Goal: Task Accomplishment & Management: Use online tool/utility

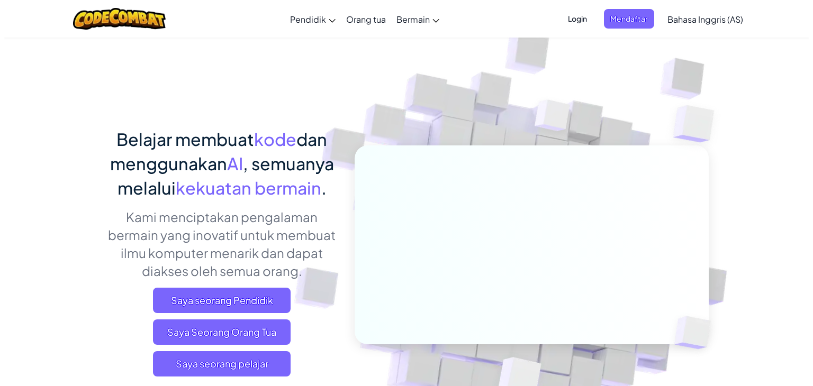
scroll to position [110, 0]
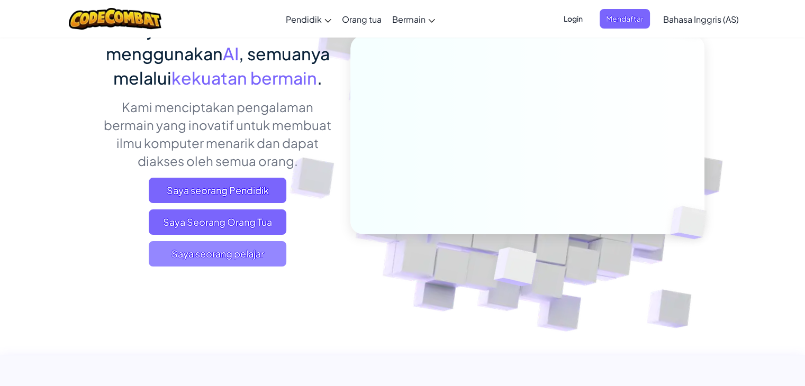
click at [256, 259] on font "Saya seorang pelajar" at bounding box center [217, 254] width 93 height 12
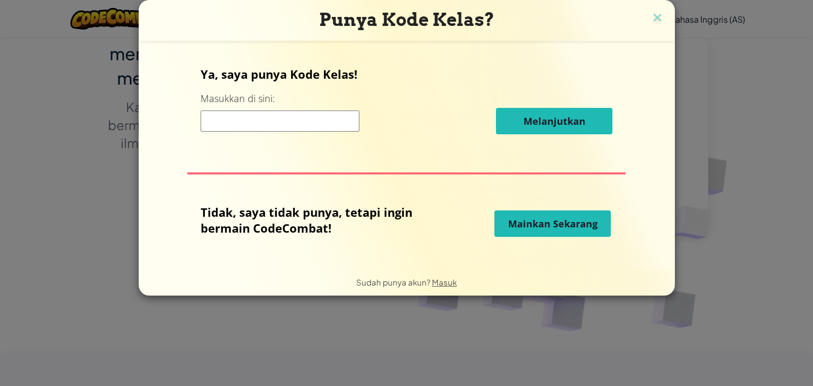
click at [561, 229] on font "Mainkan Sekarang" at bounding box center [552, 223] width 89 height 13
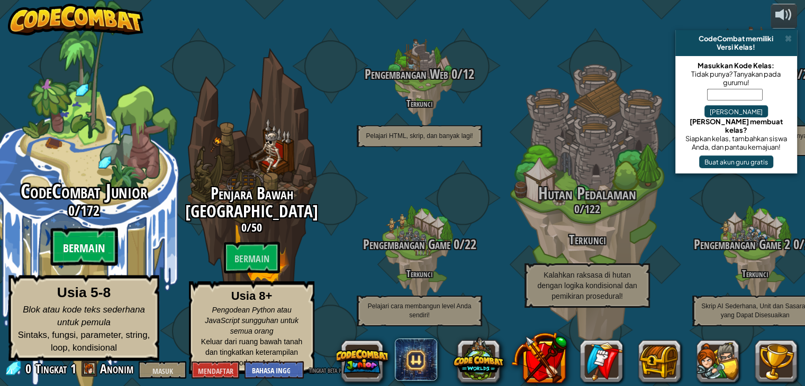
click at [89, 253] on font "Bermain" at bounding box center [84, 249] width 42 height 16
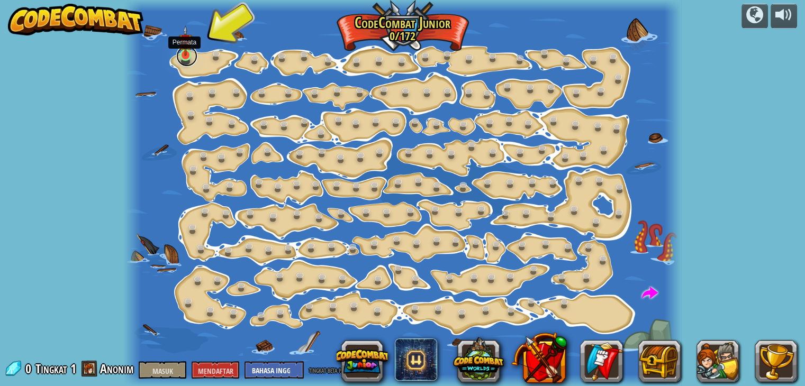
click at [185, 56] on link at bounding box center [186, 56] width 21 height 21
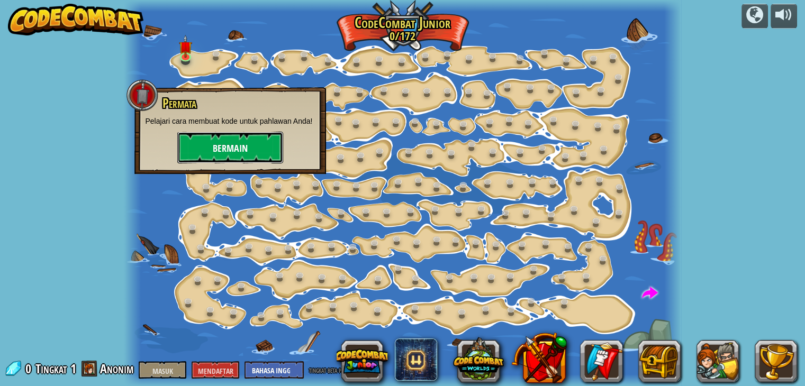
click at [235, 147] on font "Bermain" at bounding box center [230, 148] width 35 height 13
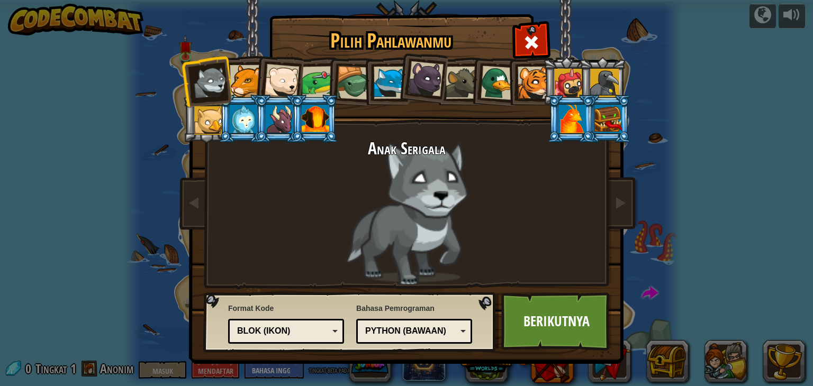
click at [465, 333] on div "Python (Bawaan)" at bounding box center [414, 331] width 102 height 16
click at [283, 231] on div "Anak Serigala" at bounding box center [406, 213] width 397 height 146
click at [316, 330] on div "Blok (Ikon)" at bounding box center [283, 331] width 92 height 12
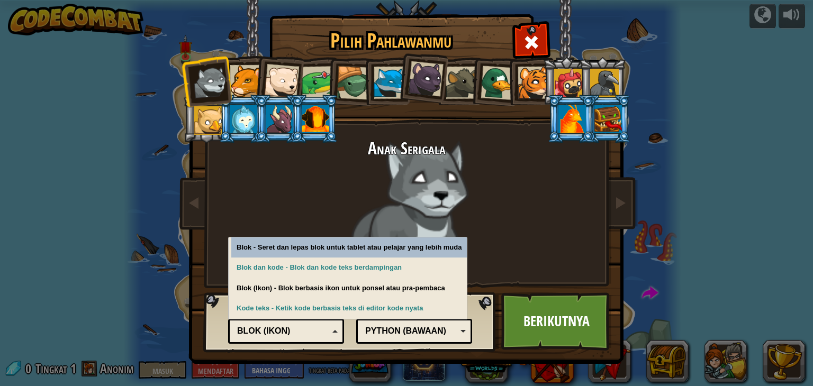
click at [316, 330] on div "Blok (Ikon)" at bounding box center [283, 331] width 92 height 12
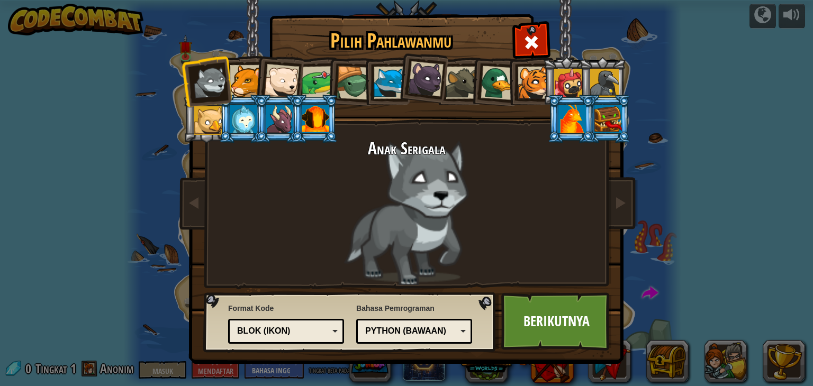
click at [316, 330] on div "Blok (Ikon)" at bounding box center [283, 331] width 92 height 12
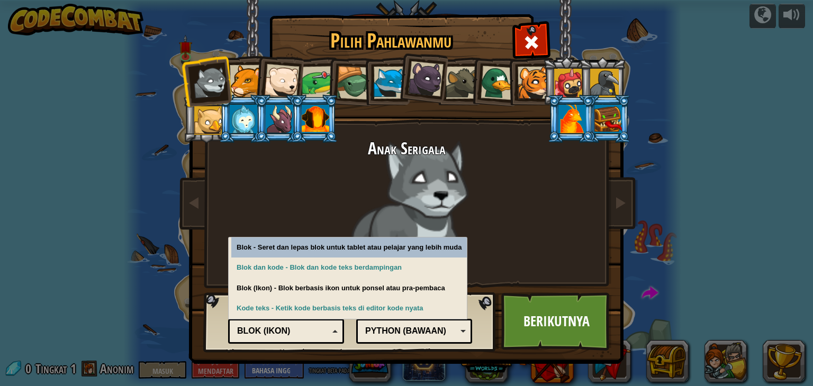
click at [316, 330] on div "Blok (Ikon)" at bounding box center [283, 331] width 92 height 12
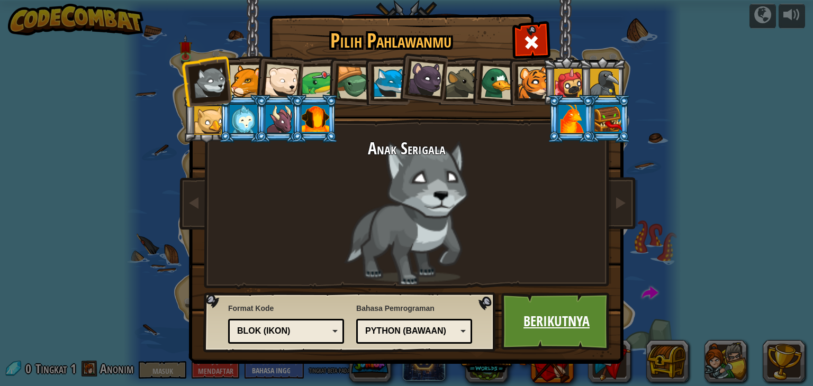
click at [574, 325] on font "Berikutnya" at bounding box center [556, 321] width 66 height 19
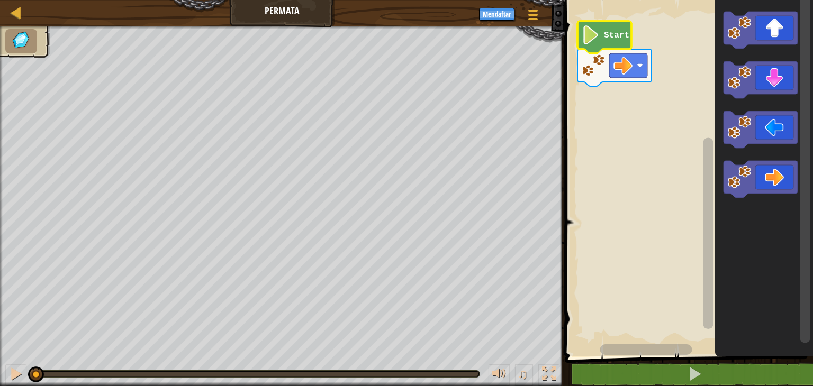
click at [595, 44] on image "Ruang Kerja Blockly" at bounding box center [590, 34] width 18 height 19
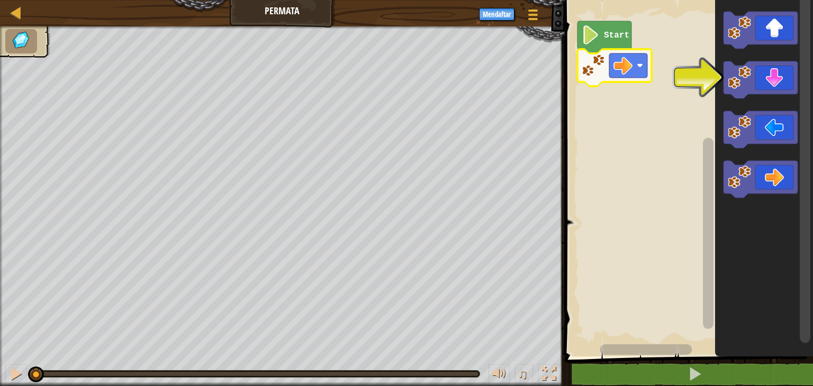
click at [599, 39] on icon "Ruang Kerja Blockly" at bounding box center [604, 37] width 54 height 32
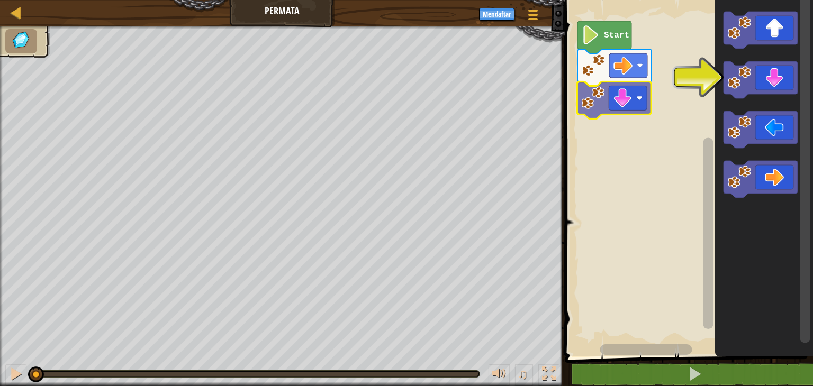
click at [592, 94] on div "Start" at bounding box center [686, 176] width 251 height 362
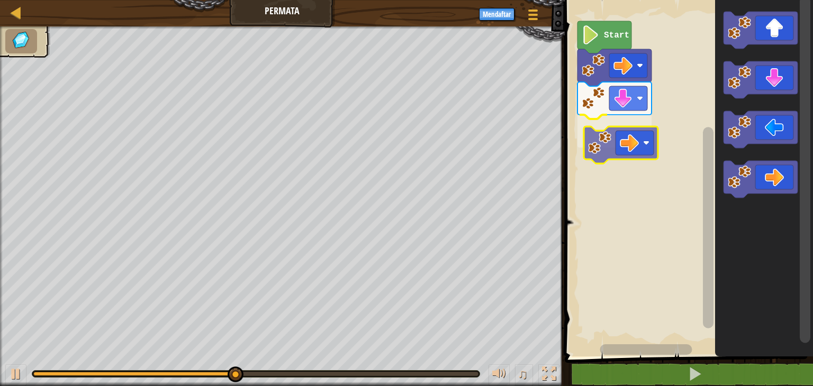
click at [595, 149] on div "Start" at bounding box center [686, 176] width 251 height 362
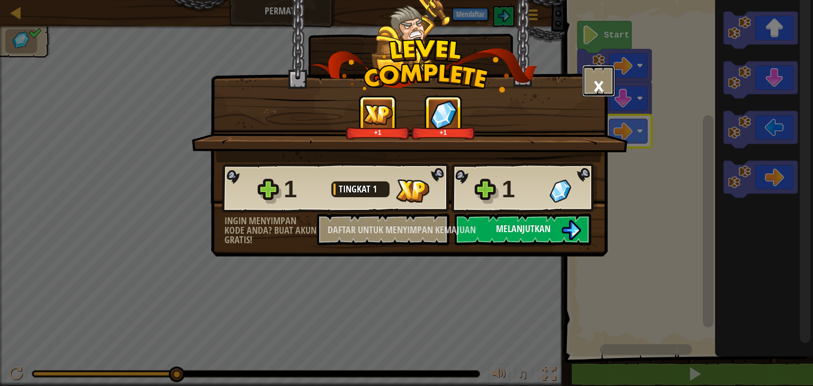
click at [595, 79] on font "×" at bounding box center [599, 86] width 12 height 36
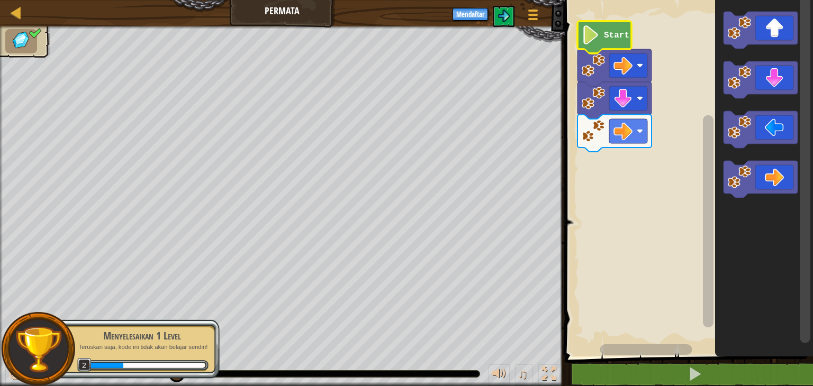
click at [608, 34] on text "Start" at bounding box center [616, 36] width 25 height 10
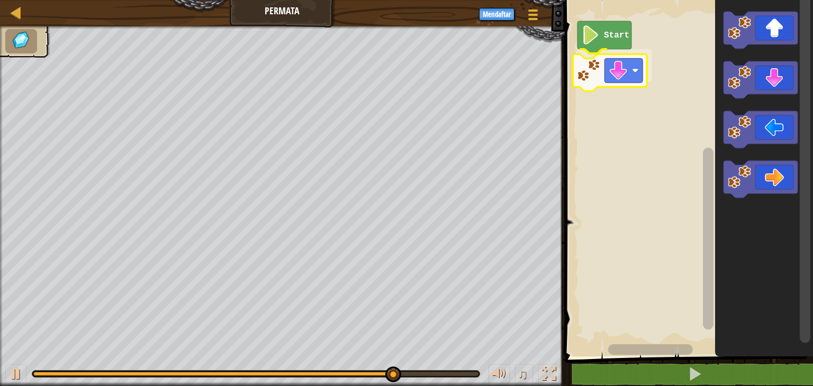
click at [576, 79] on div "Start" at bounding box center [686, 176] width 251 height 362
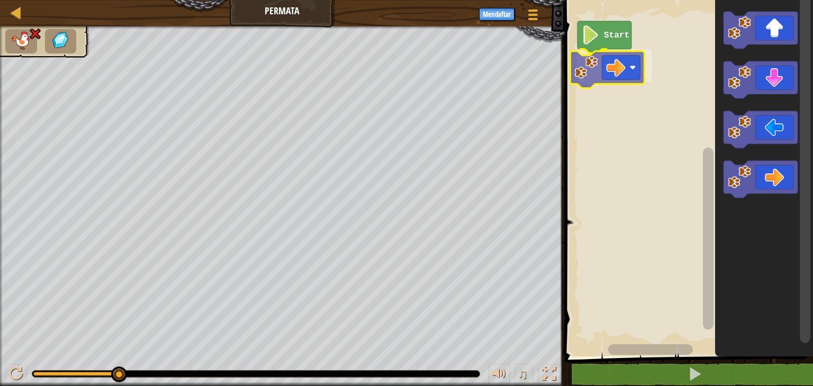
click at [599, 60] on div "Start" at bounding box center [686, 176] width 251 height 362
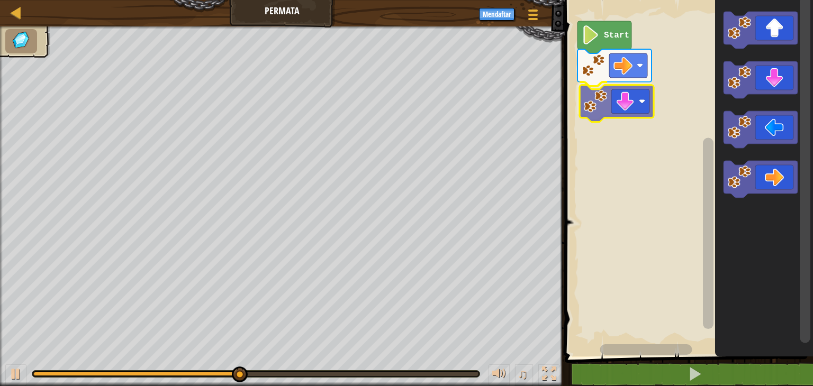
click at [600, 111] on div "Start" at bounding box center [686, 176] width 251 height 362
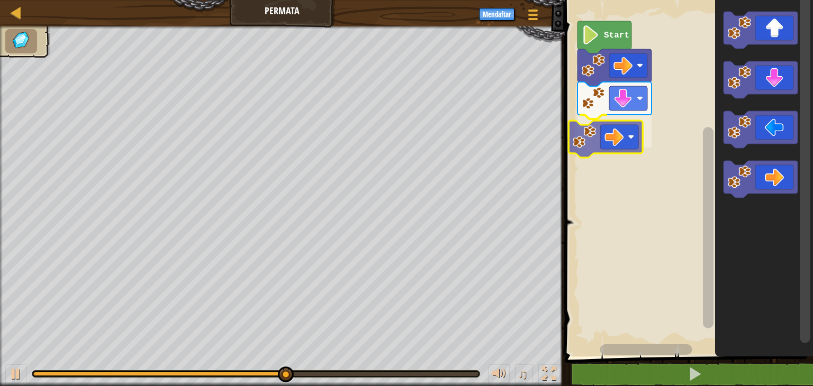
click at [592, 134] on div "Start" at bounding box center [686, 176] width 251 height 362
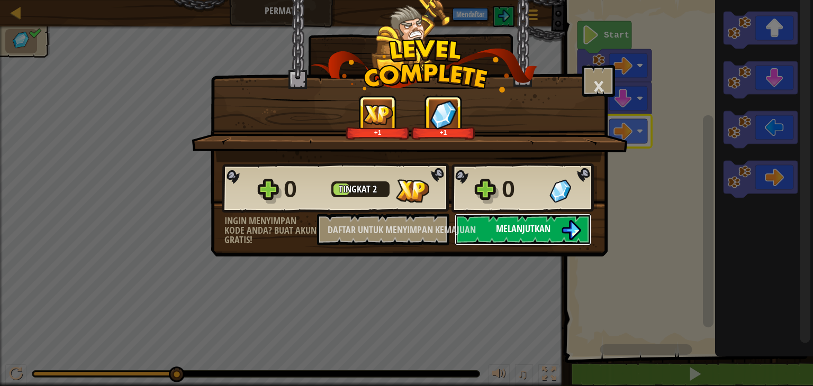
click at [497, 225] on font "Melanjutkan" at bounding box center [523, 228] width 54 height 13
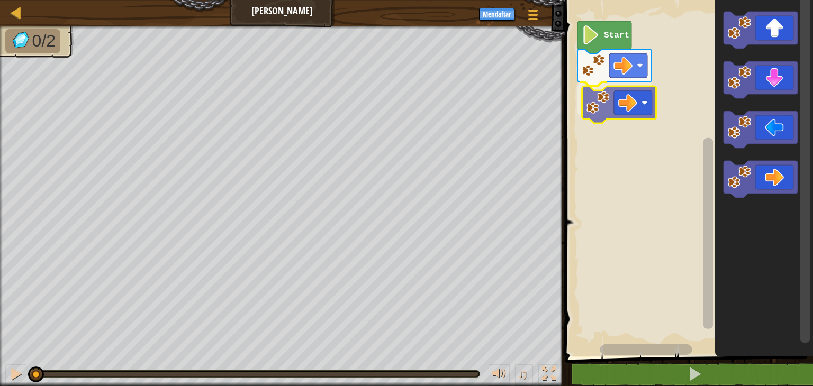
click at [608, 110] on div "Start" at bounding box center [686, 176] width 251 height 362
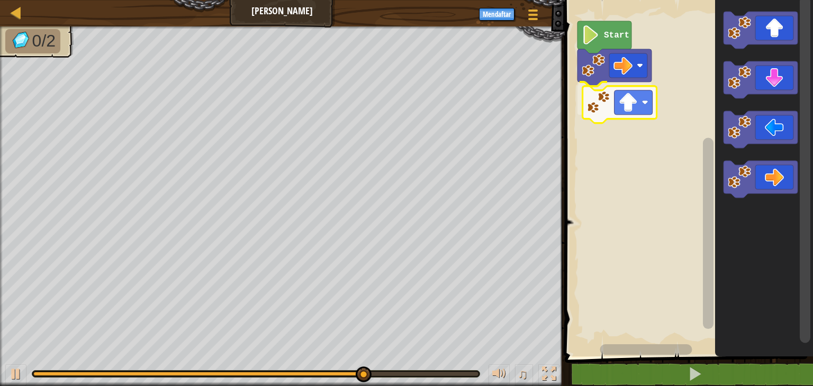
click at [617, 102] on div "Start" at bounding box center [686, 176] width 251 height 362
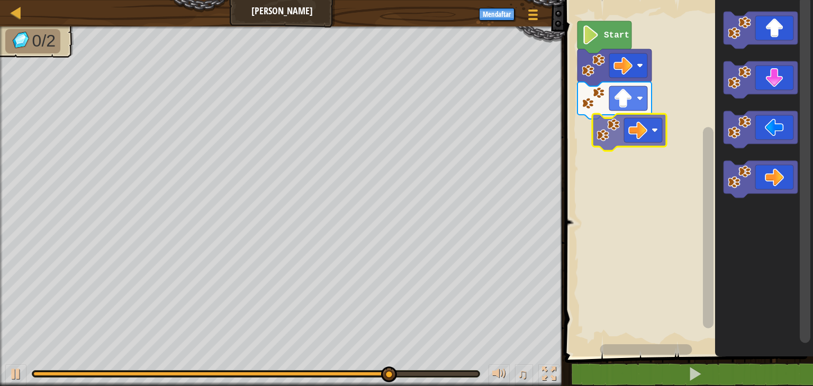
click at [607, 135] on div "Start" at bounding box center [686, 176] width 251 height 362
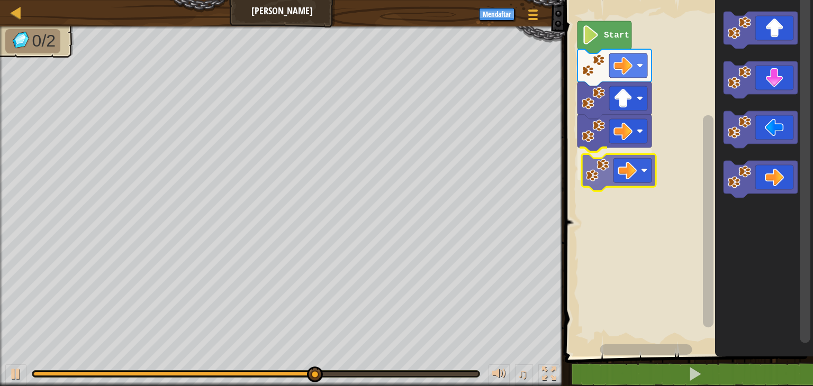
click at [588, 176] on div "Start" at bounding box center [686, 176] width 251 height 362
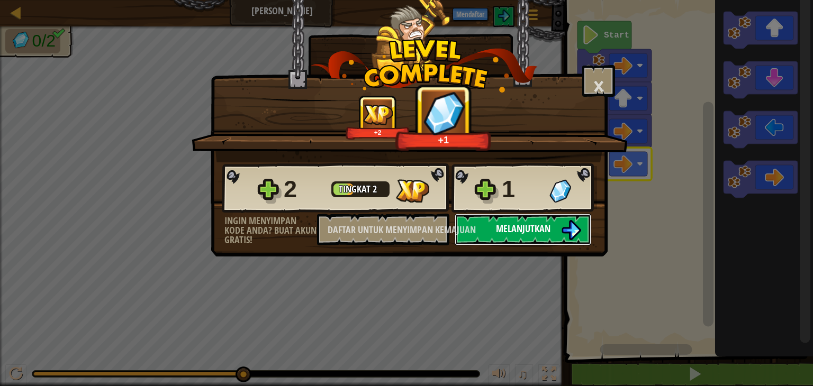
click at [515, 233] on font "Melanjutkan" at bounding box center [523, 228] width 54 height 13
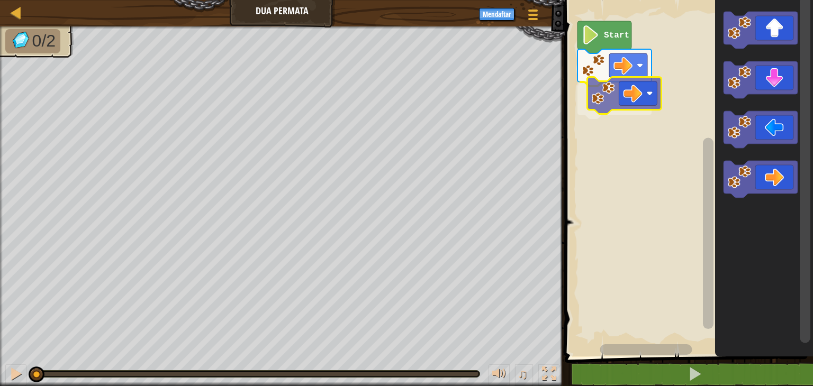
click at [616, 92] on div "Start" at bounding box center [686, 176] width 251 height 362
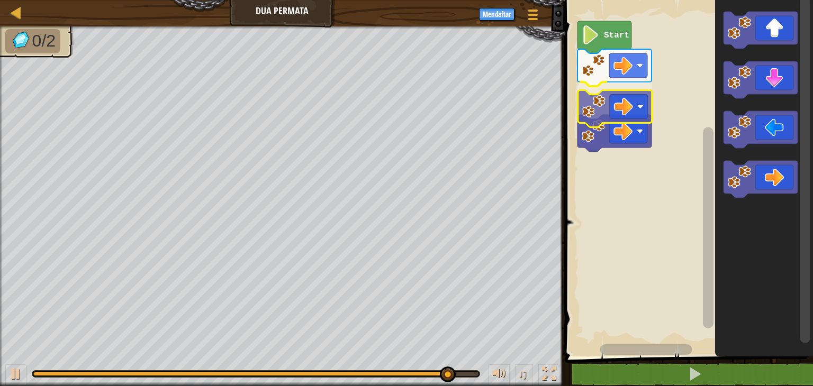
click at [613, 122] on div "Start" at bounding box center [686, 176] width 251 height 362
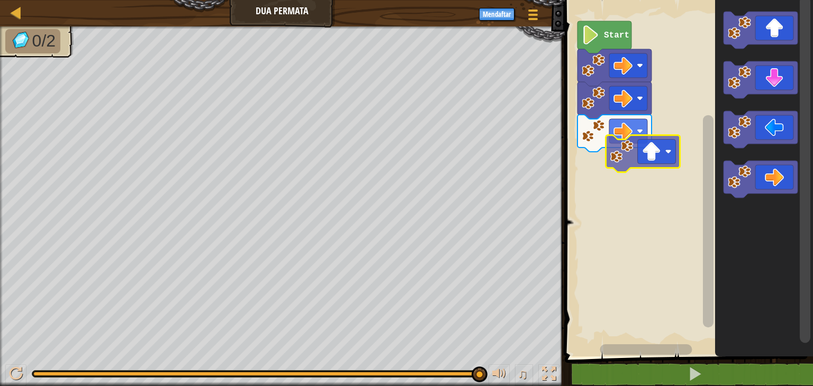
click at [650, 165] on div "Start" at bounding box center [686, 176] width 251 height 362
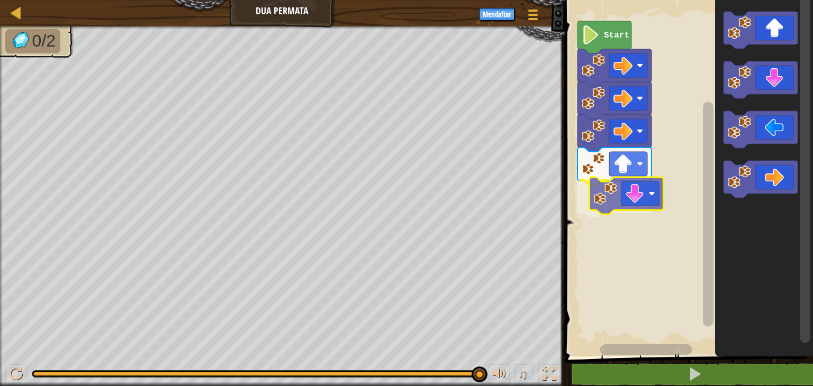
click at [620, 204] on div "Start" at bounding box center [686, 176] width 251 height 362
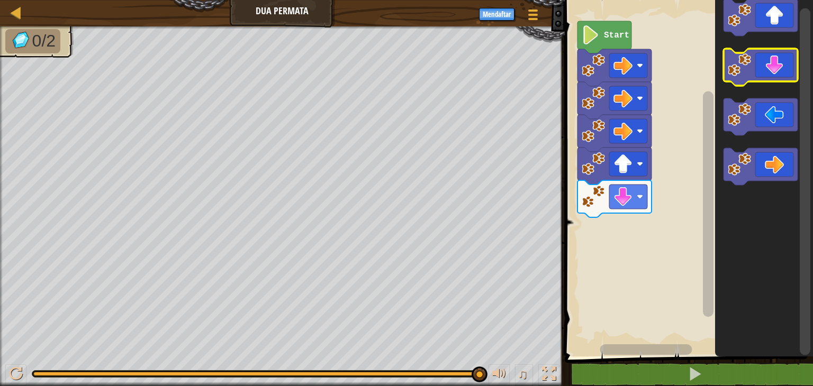
click at [741, 71] on g "Ruang Kerja Blockly" at bounding box center [760, 67] width 74 height 37
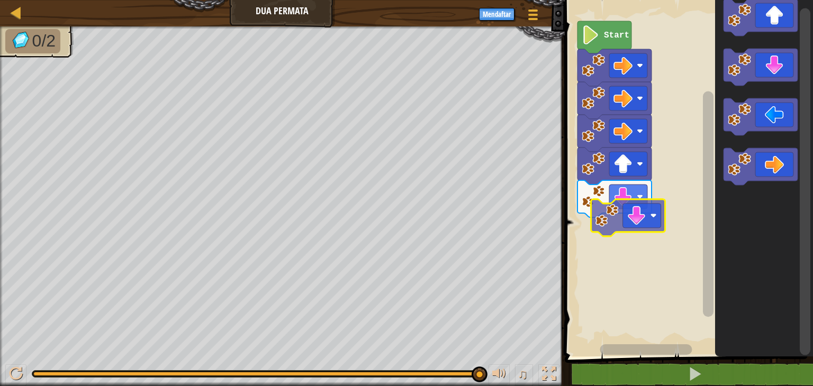
click at [608, 223] on div "Start" at bounding box center [686, 176] width 251 height 362
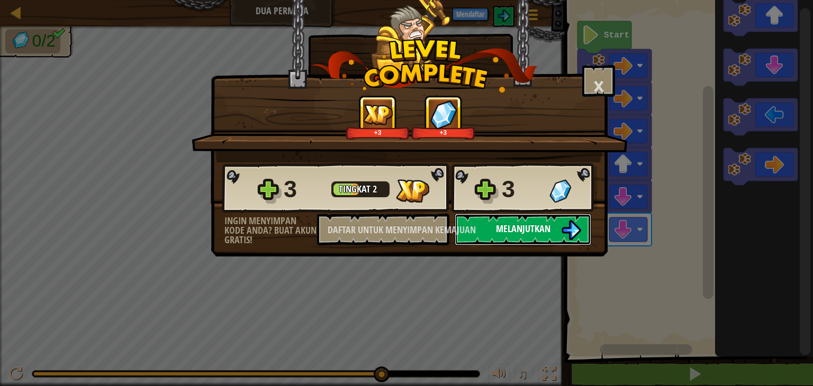
click at [538, 244] on button "Melanjutkan" at bounding box center [523, 230] width 137 height 32
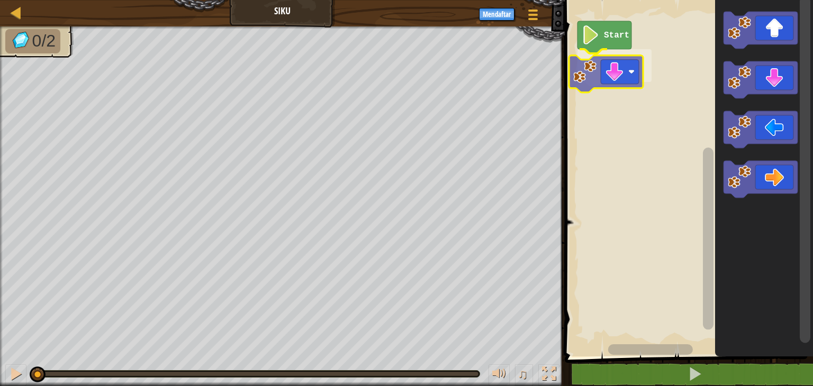
click at [604, 73] on div "Start" at bounding box center [686, 176] width 251 height 362
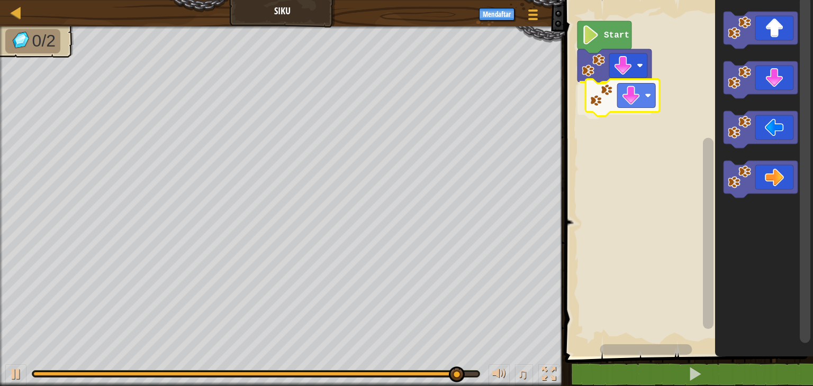
click at [607, 89] on div "Start" at bounding box center [686, 176] width 251 height 362
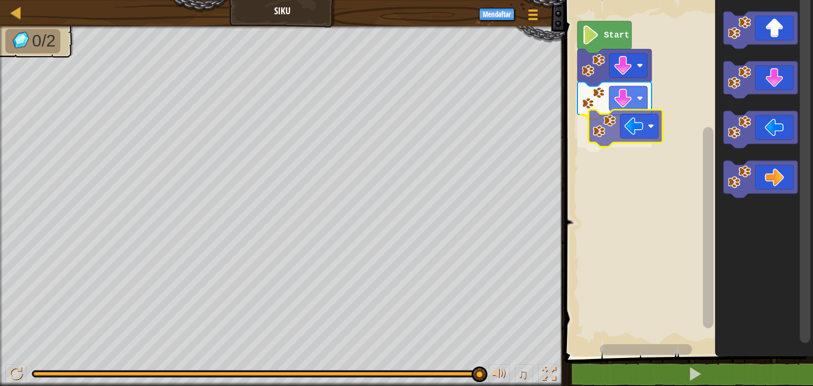
click at [609, 119] on div "Start" at bounding box center [686, 176] width 251 height 362
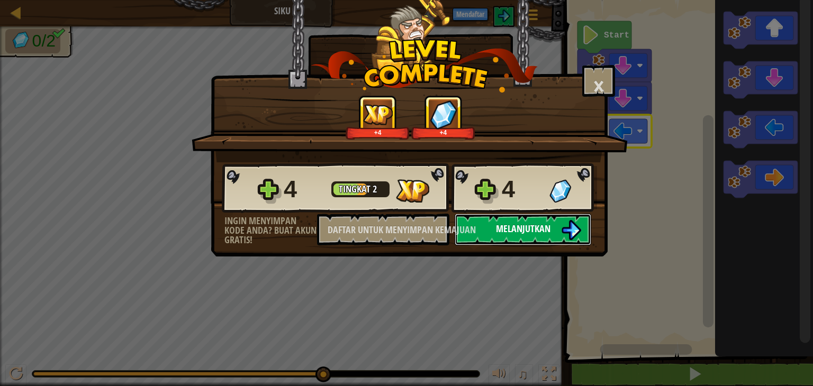
click at [559, 223] on button "Melanjutkan" at bounding box center [523, 230] width 137 height 32
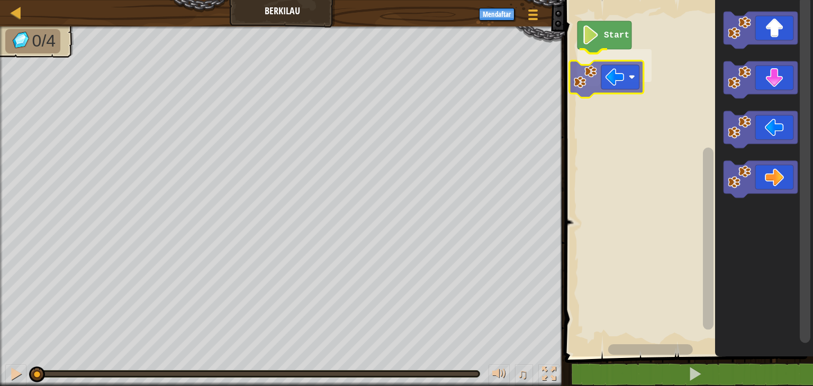
click at [586, 59] on div "Start" at bounding box center [686, 176] width 251 height 362
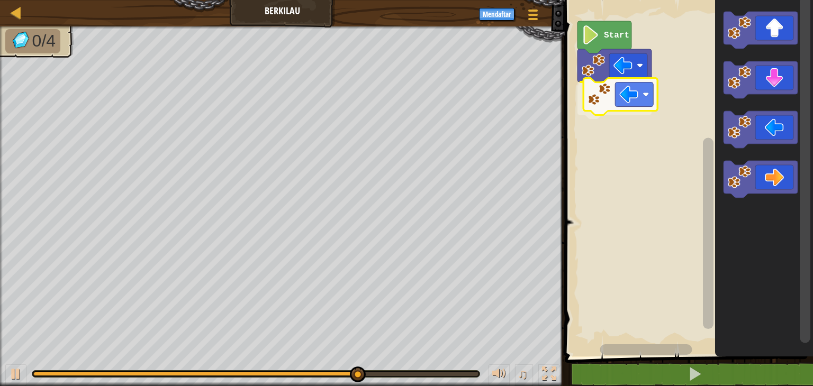
click at [603, 80] on div "Start" at bounding box center [686, 176] width 251 height 362
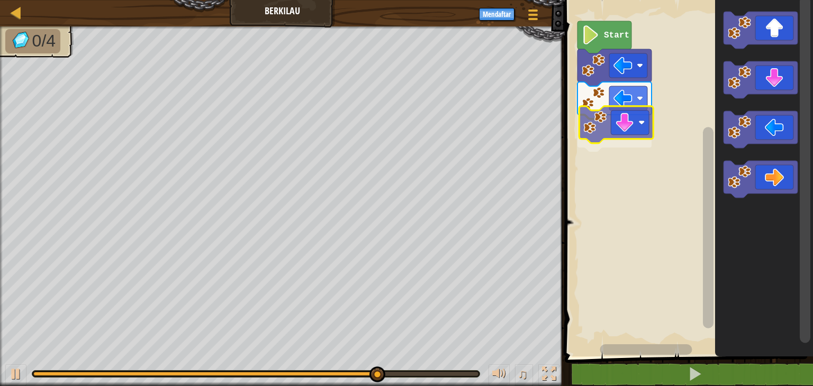
click at [609, 128] on div "Start" at bounding box center [686, 176] width 251 height 362
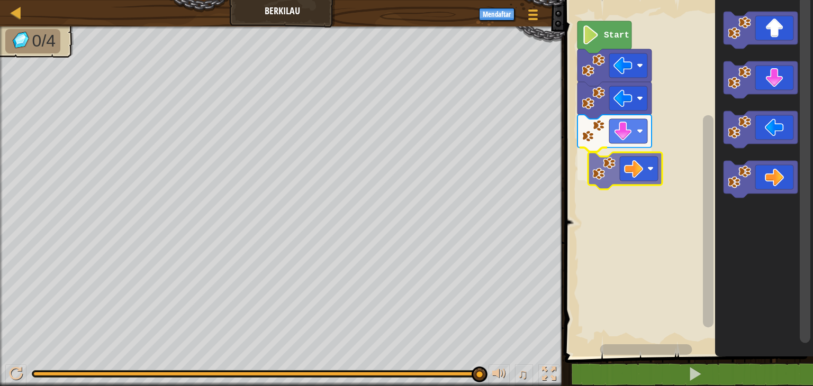
click at [622, 152] on div "Start" at bounding box center [686, 176] width 251 height 362
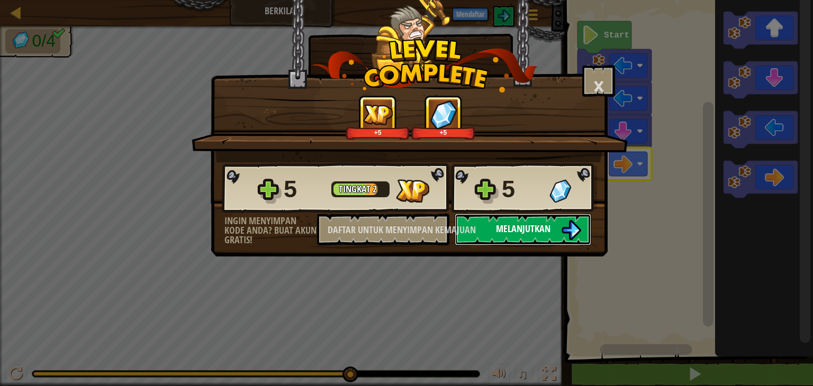
click at [563, 224] on img at bounding box center [571, 230] width 20 height 20
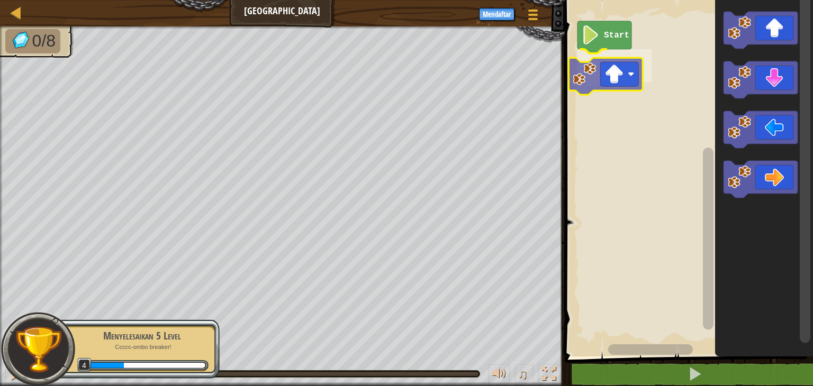
click at [604, 85] on div "Start" at bounding box center [686, 176] width 251 height 362
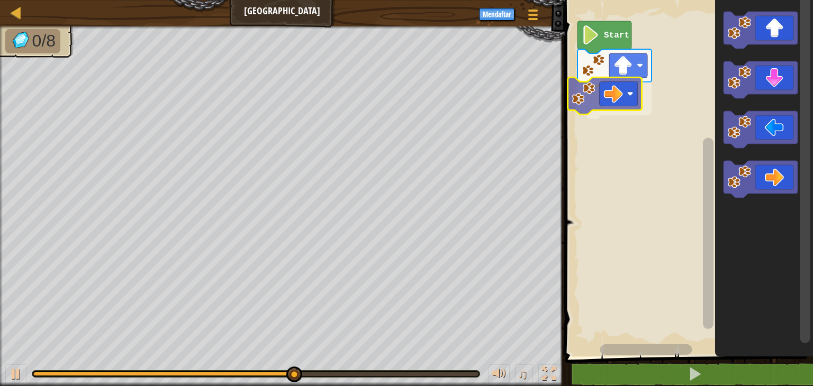
click at [604, 102] on div "Start" at bounding box center [686, 176] width 251 height 362
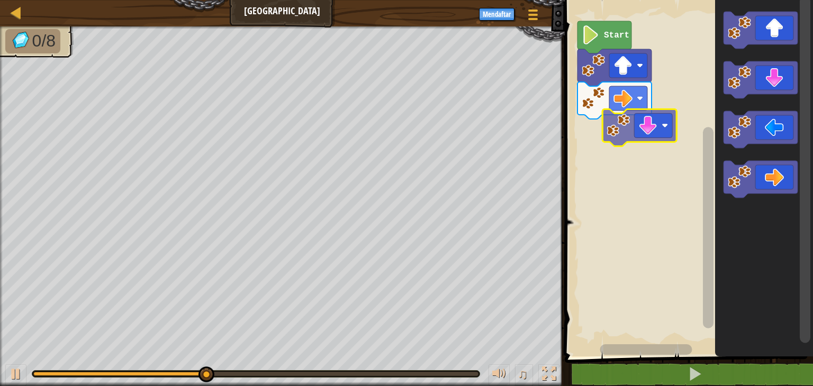
click at [610, 130] on div "Start" at bounding box center [686, 176] width 251 height 362
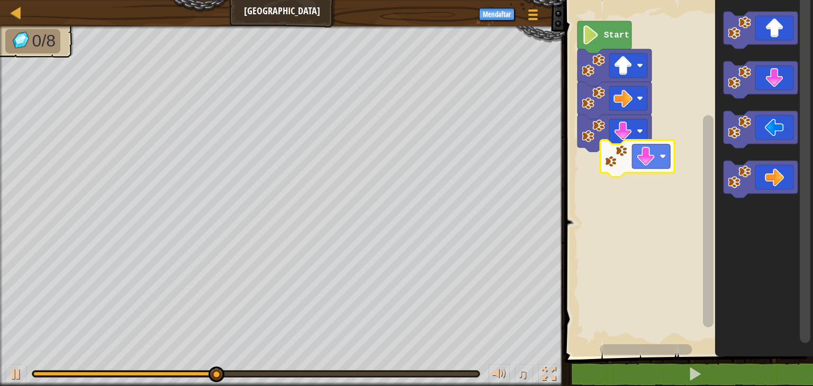
click at [617, 162] on div "Start" at bounding box center [686, 176] width 251 height 362
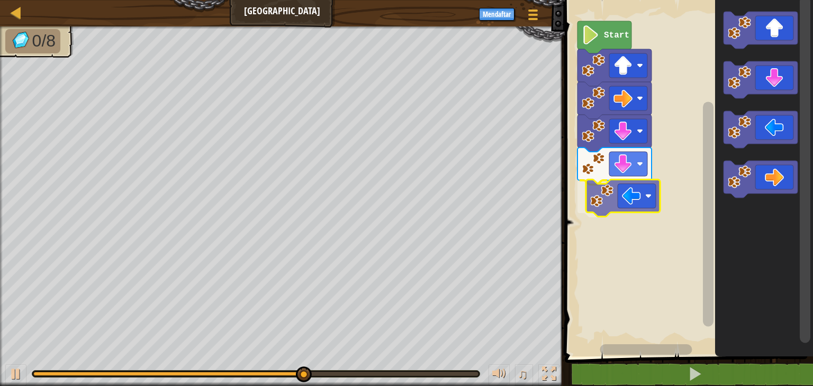
click at [610, 185] on div "Start" at bounding box center [686, 176] width 251 height 362
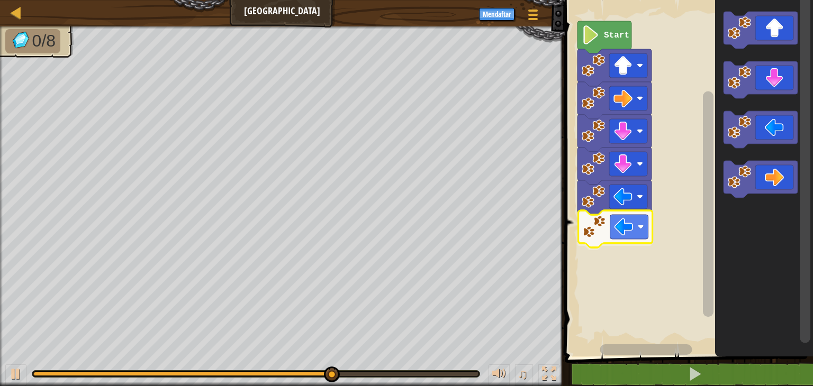
click at [600, 234] on div "Start" at bounding box center [686, 176] width 251 height 362
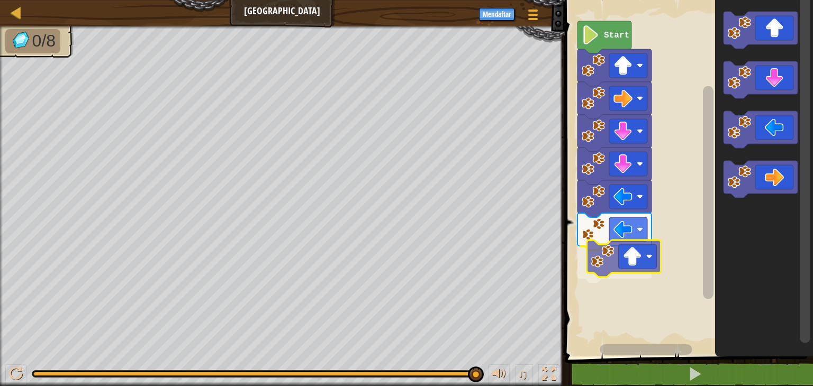
click at [614, 255] on div "Start" at bounding box center [686, 176] width 251 height 362
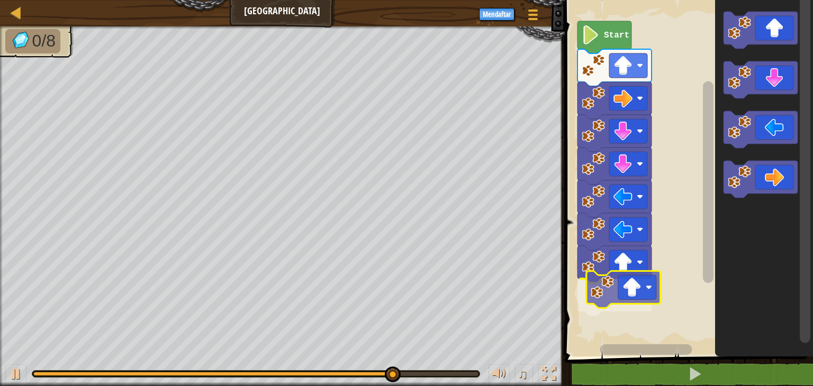
click at [609, 313] on div "Start" at bounding box center [686, 176] width 251 height 362
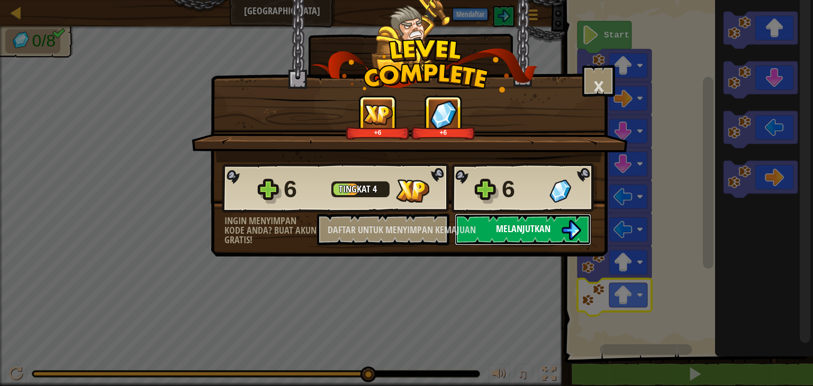
click at [528, 233] on font "Melanjutkan" at bounding box center [523, 228] width 54 height 13
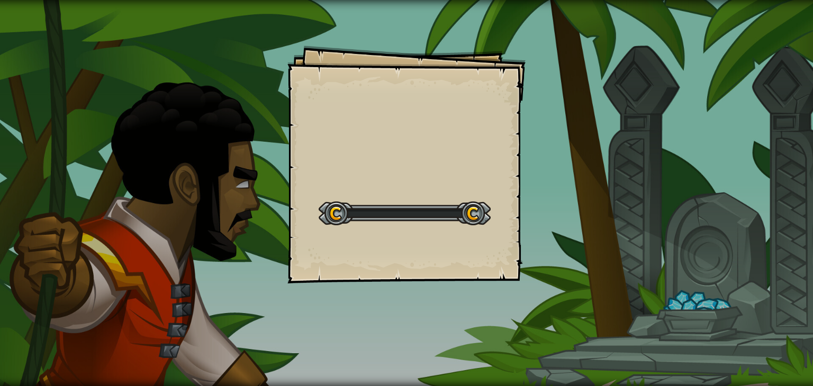
click at [528, 233] on div "Goals Start Level Error loading from server. Try refreshing the page. You'll ne…" at bounding box center [406, 193] width 813 height 386
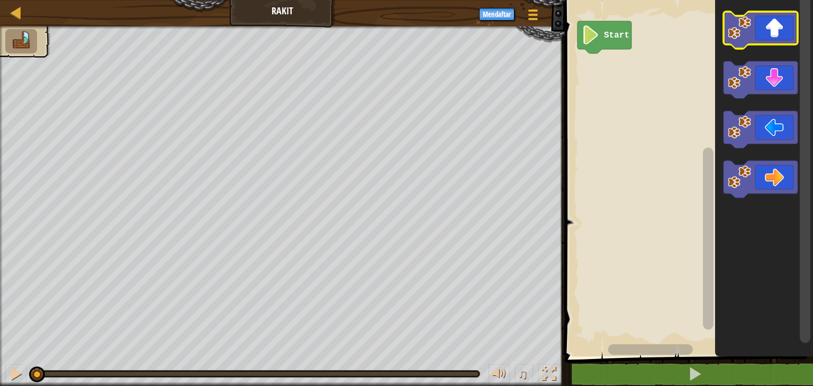
click at [751, 37] on icon "Ruang Kerja Blockly" at bounding box center [760, 30] width 74 height 37
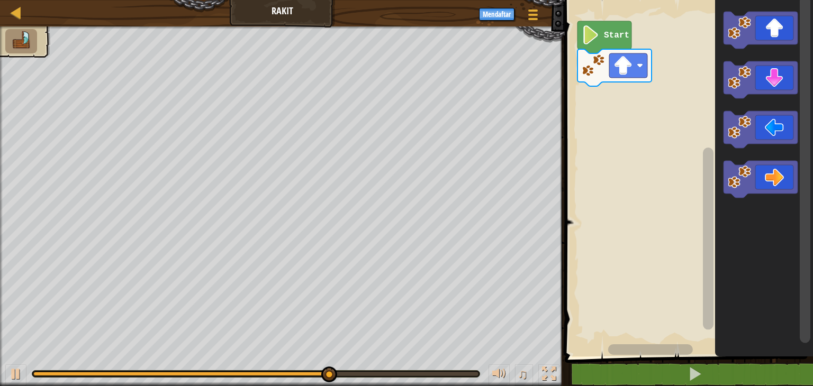
click at [739, 159] on icon "Ruang Kerja Blockly" at bounding box center [764, 176] width 98 height 362
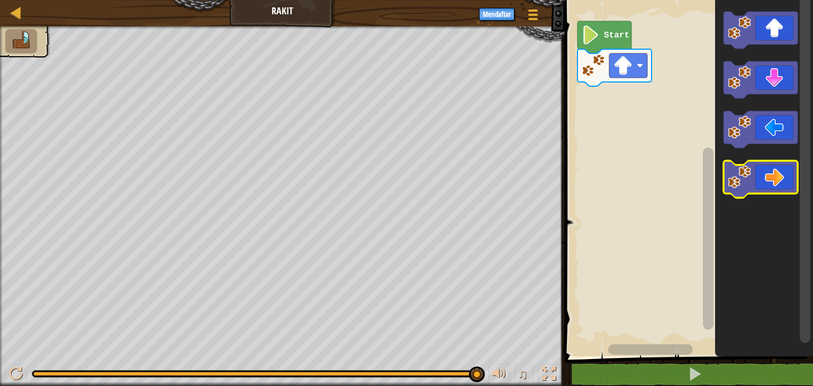
click at [739, 167] on image "Ruang Kerja Blockly" at bounding box center [739, 177] width 23 height 23
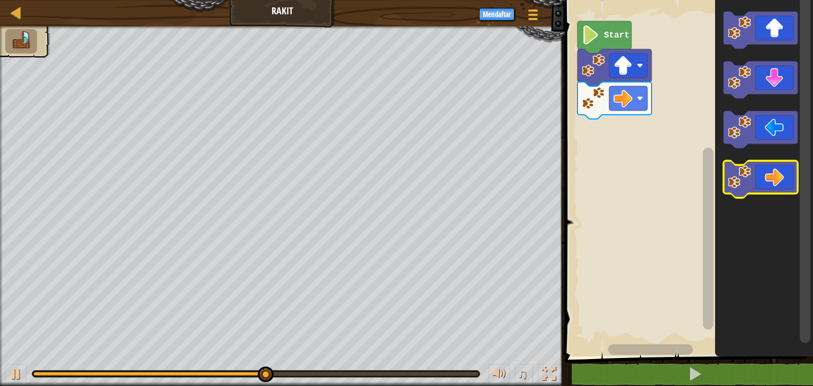
click at [759, 174] on icon "Ruang Kerja Blockly" at bounding box center [760, 179] width 74 height 37
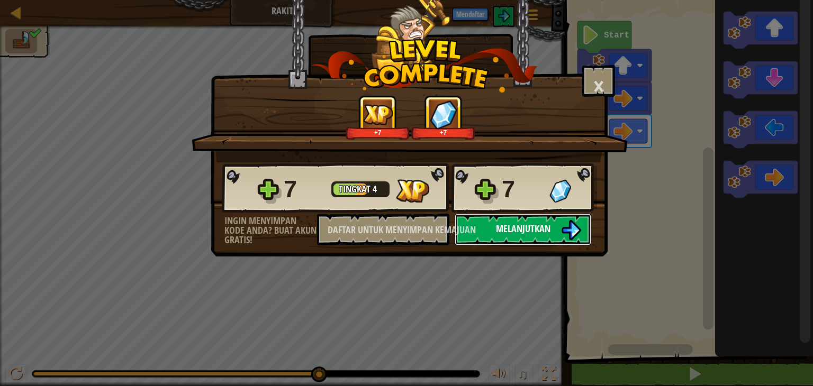
click at [559, 230] on button "Melanjutkan" at bounding box center [523, 230] width 137 height 32
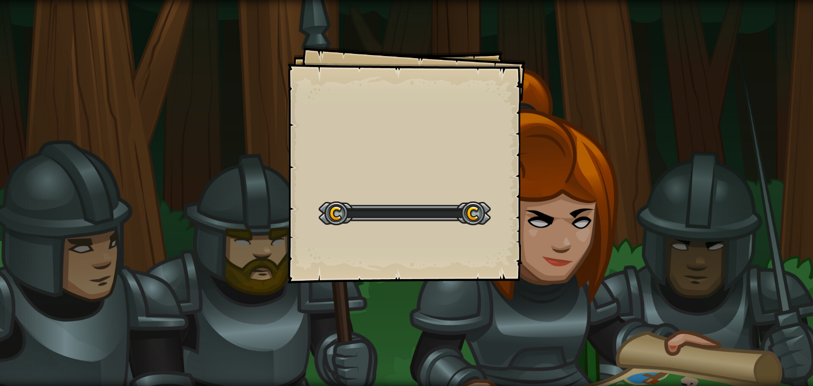
click at [559, 230] on div "Goals Start Level Error loading from server. Try refreshing the page. You'll ne…" at bounding box center [406, 193] width 813 height 386
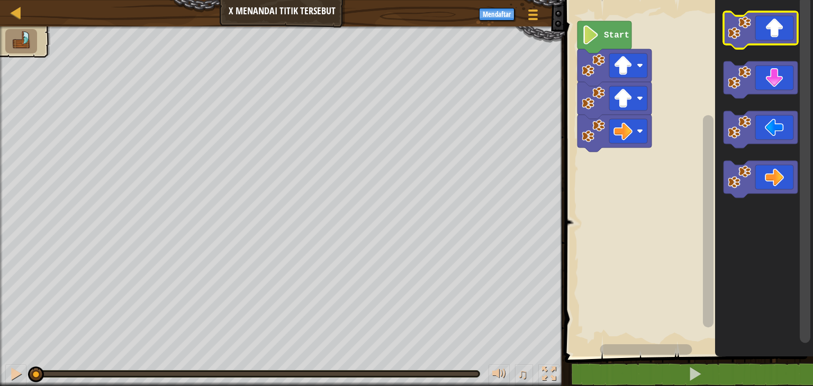
click at [745, 35] on image "Ruang Kerja Blockly" at bounding box center [739, 27] width 23 height 23
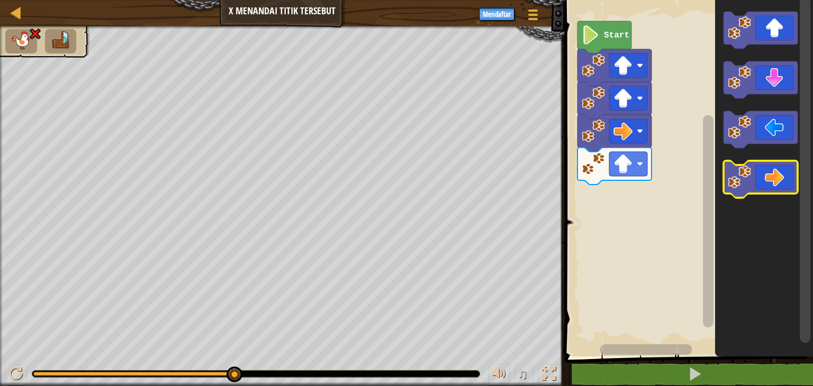
click at [780, 168] on icon "Ruang Kerja Blockly" at bounding box center [760, 179] width 74 height 37
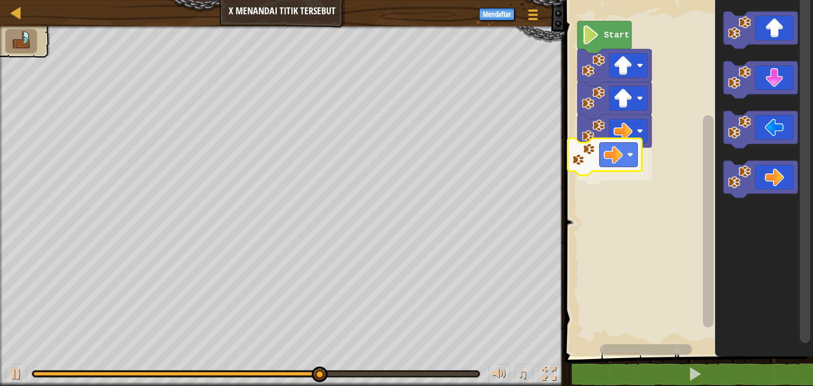
click at [631, 166] on div "Start" at bounding box center [686, 176] width 251 height 362
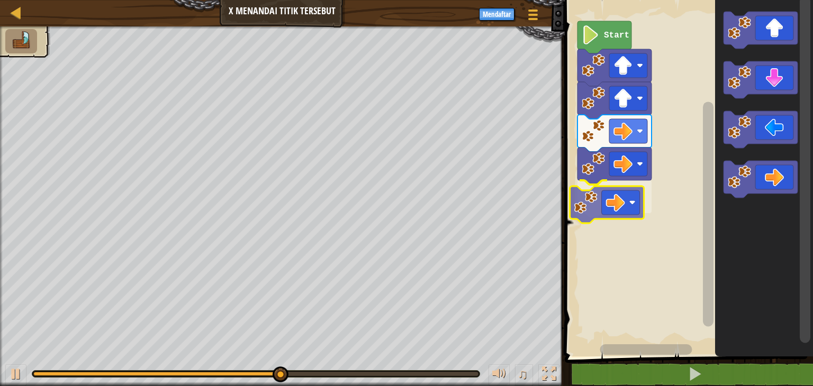
click at [603, 198] on div "Start" at bounding box center [686, 176] width 251 height 362
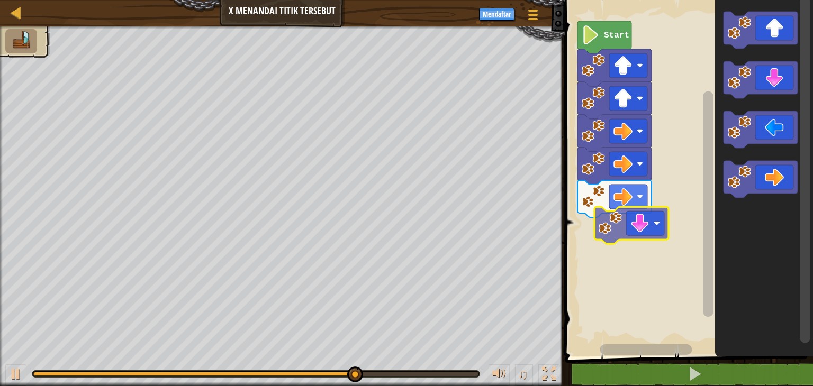
click at [602, 237] on div "Start" at bounding box center [686, 176] width 251 height 362
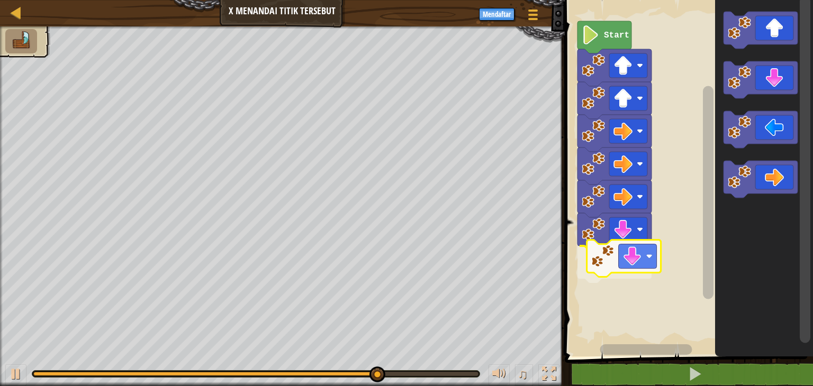
click at [599, 267] on div "Start" at bounding box center [686, 176] width 251 height 362
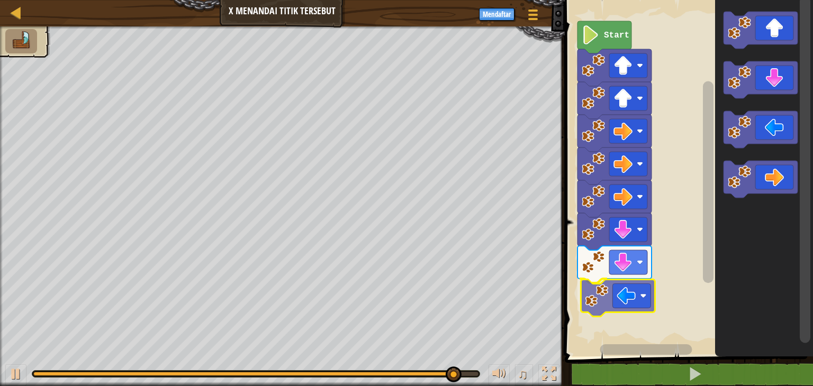
click at [620, 304] on div "Start" at bounding box center [686, 176] width 251 height 362
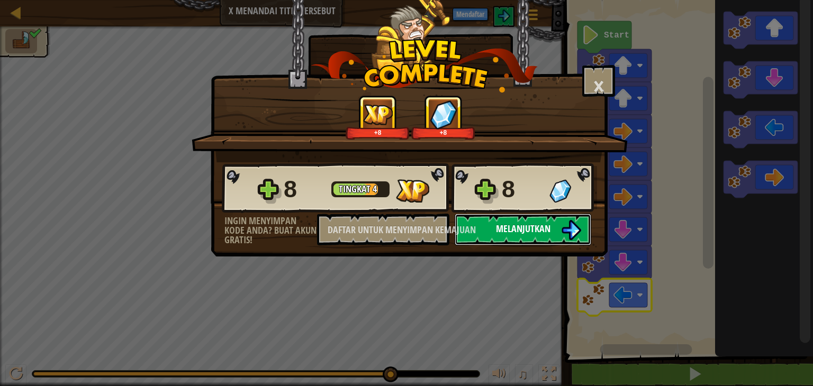
click at [546, 236] on button "Melanjutkan" at bounding box center [523, 230] width 137 height 32
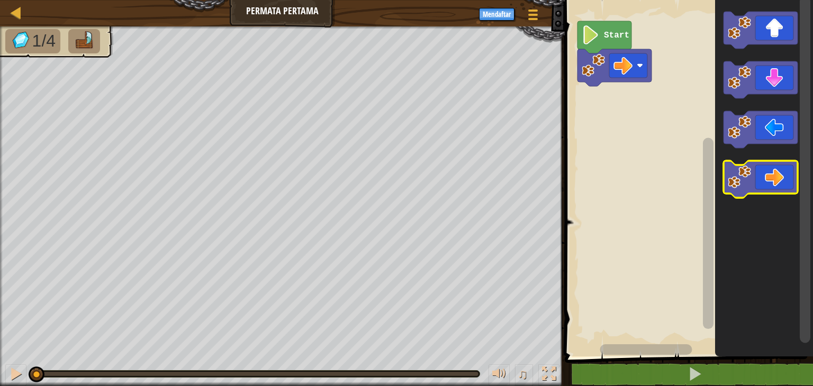
click at [753, 167] on icon "Ruang Kerja Blockly" at bounding box center [760, 179] width 74 height 37
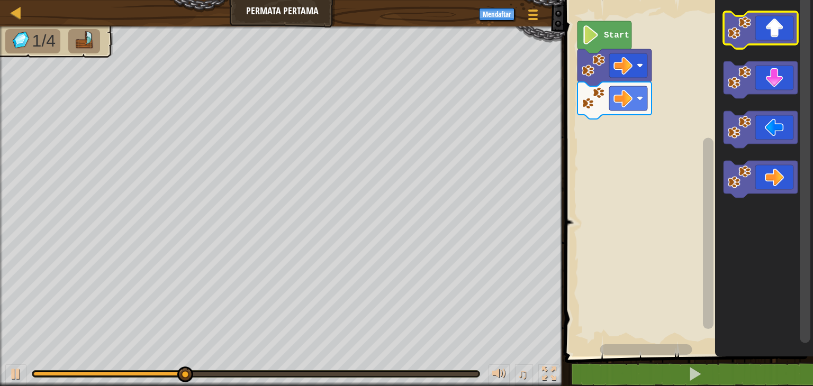
click at [758, 38] on icon "Ruang Kerja Blockly" at bounding box center [760, 30] width 74 height 37
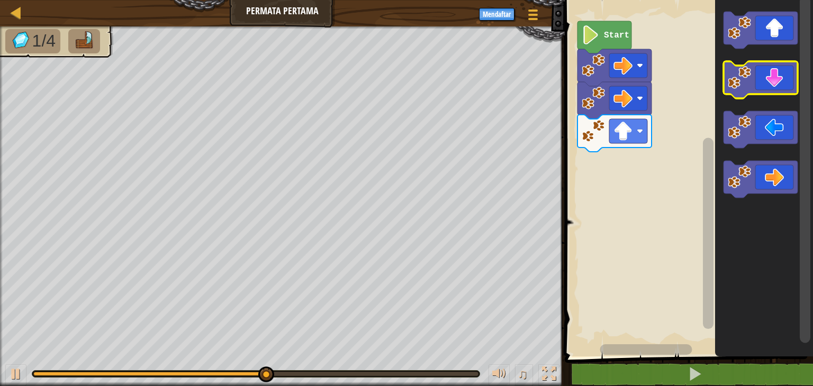
click at [751, 73] on icon "Ruang Kerja Blockly" at bounding box center [760, 79] width 74 height 37
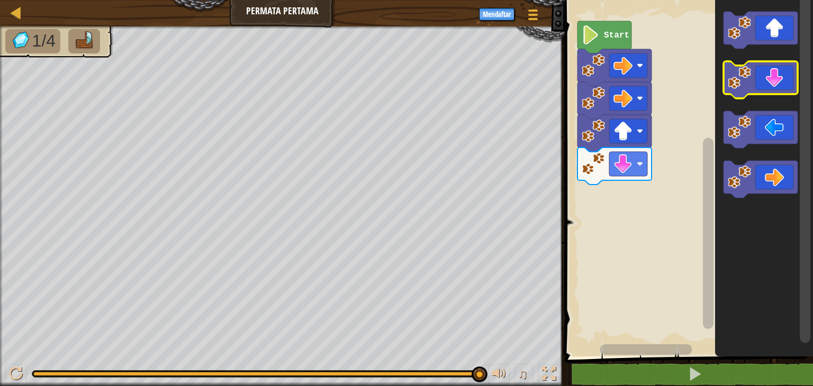
click at [746, 94] on icon "Ruang Kerja Blockly" at bounding box center [760, 79] width 74 height 37
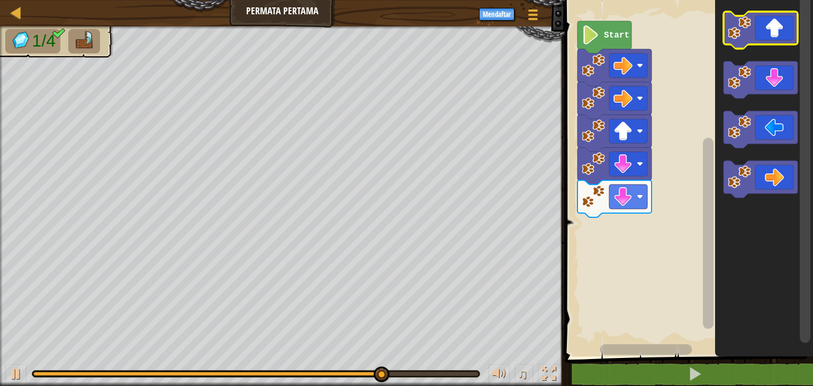
click at [772, 31] on icon "Ruang Kerja Blockly" at bounding box center [760, 30] width 74 height 37
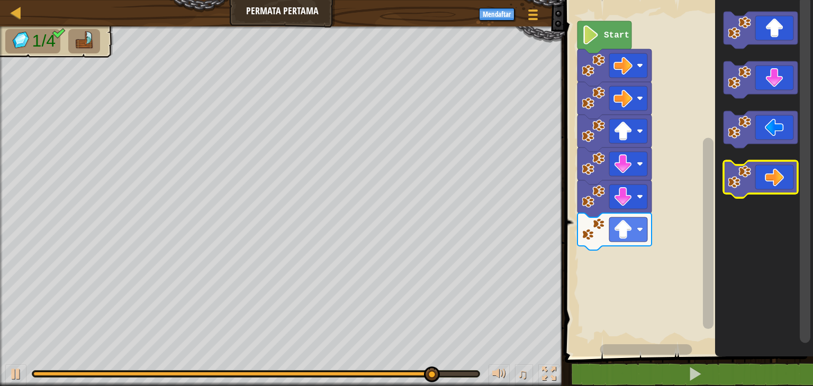
click at [760, 184] on icon "Ruang Kerja Blockly" at bounding box center [760, 179] width 74 height 37
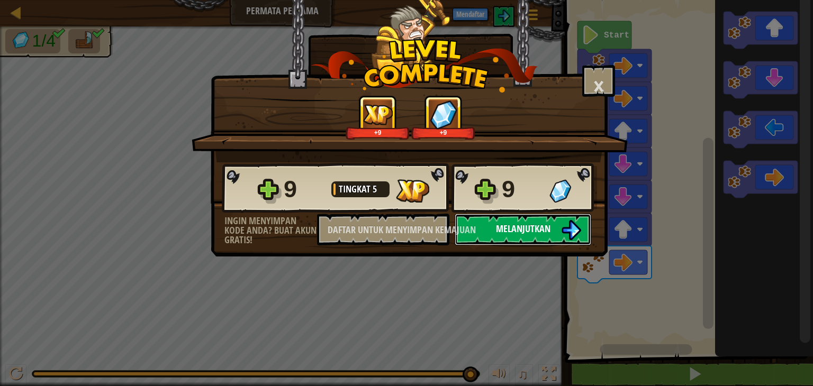
click at [565, 243] on button "Melanjutkan" at bounding box center [523, 230] width 137 height 32
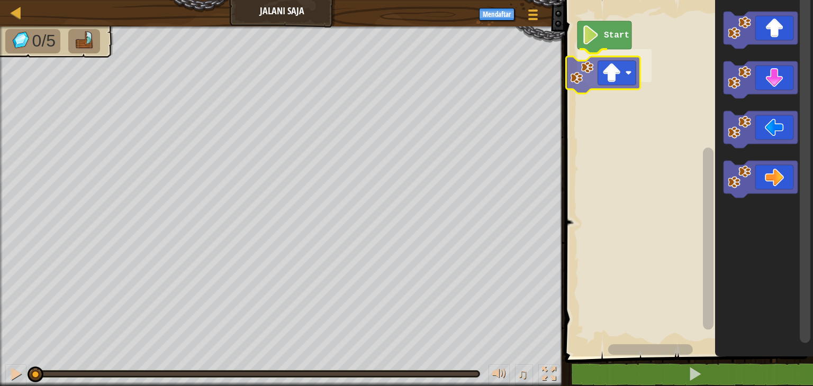
click at [584, 67] on div "Start" at bounding box center [686, 176] width 251 height 362
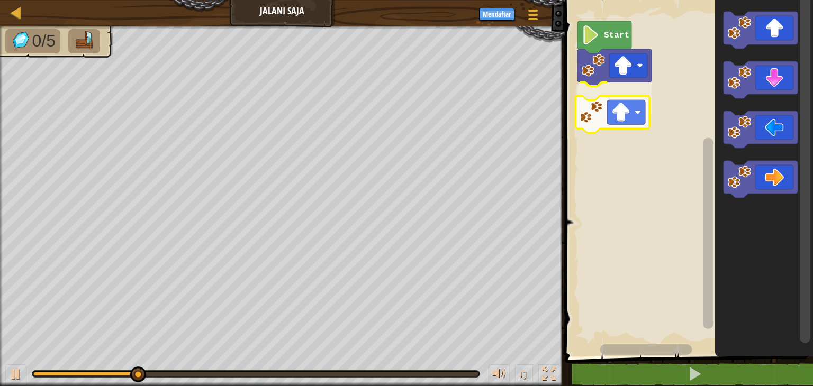
click at [602, 106] on div "Start" at bounding box center [686, 176] width 251 height 362
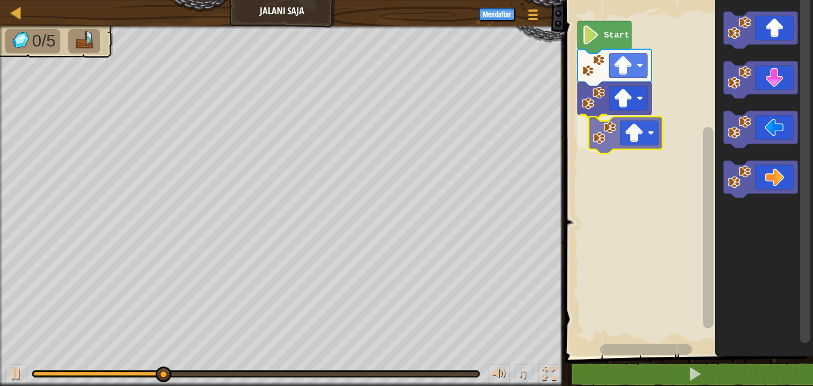
click at [597, 131] on div "Start" at bounding box center [686, 176] width 251 height 362
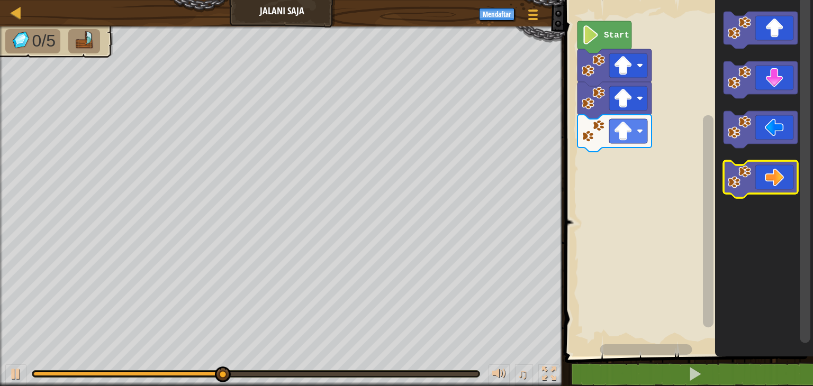
click at [754, 168] on icon "Ruang Kerja Blockly" at bounding box center [760, 179] width 74 height 37
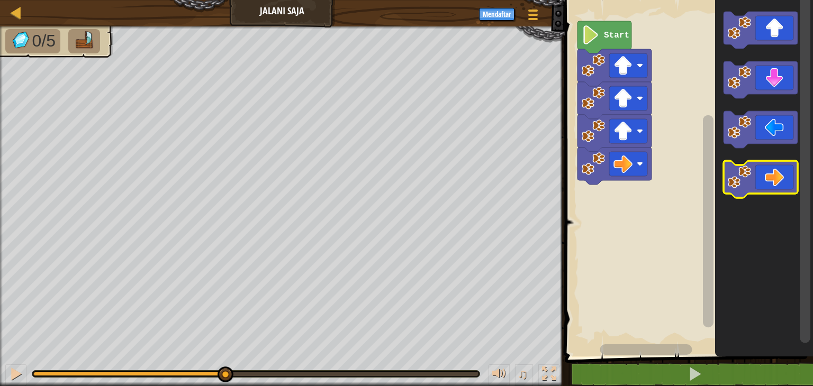
click at [754, 168] on icon "Ruang Kerja Blockly" at bounding box center [760, 179] width 74 height 37
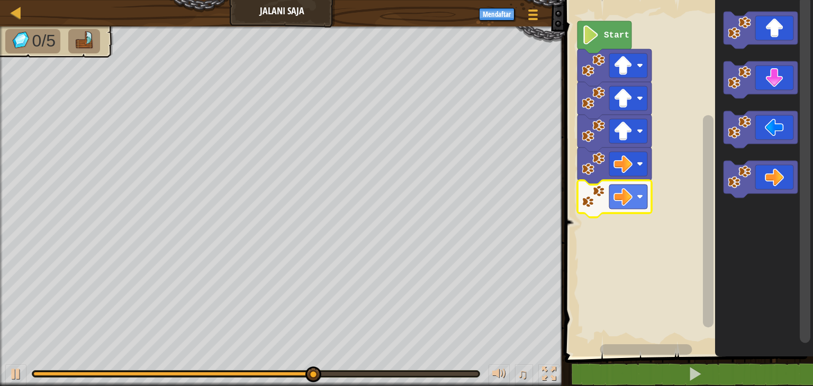
click at [639, 201] on rect "Ruang Kerja Blockly" at bounding box center [628, 197] width 38 height 24
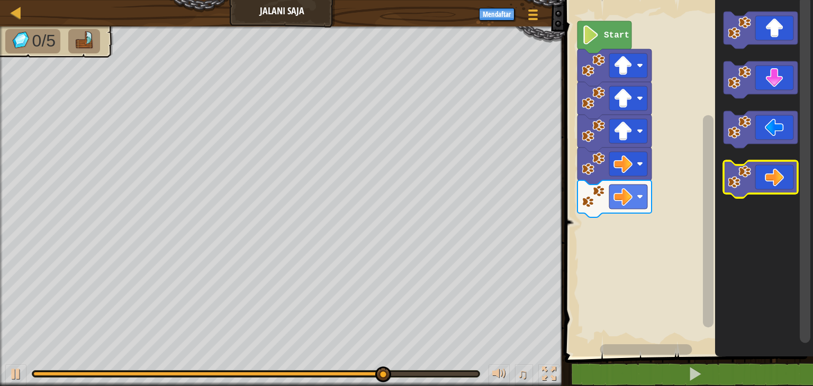
click at [785, 165] on icon "Ruang Kerja Blockly" at bounding box center [760, 179] width 74 height 37
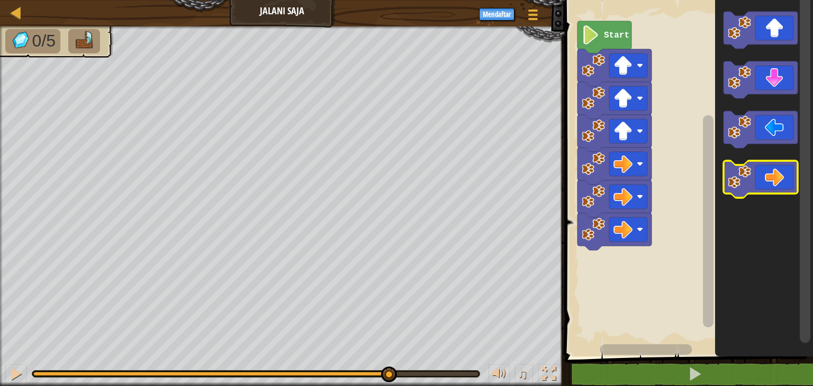
click at [785, 165] on icon "Ruang Kerja Blockly" at bounding box center [760, 179] width 74 height 37
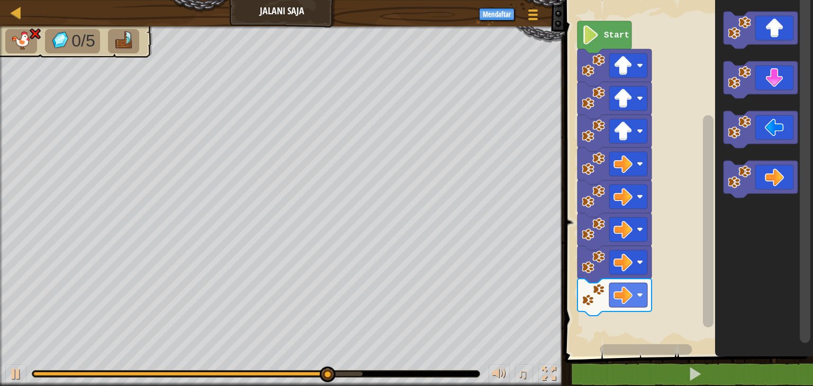
click at [620, 314] on rect "Ruang Kerja Blockly" at bounding box center [686, 176] width 251 height 362
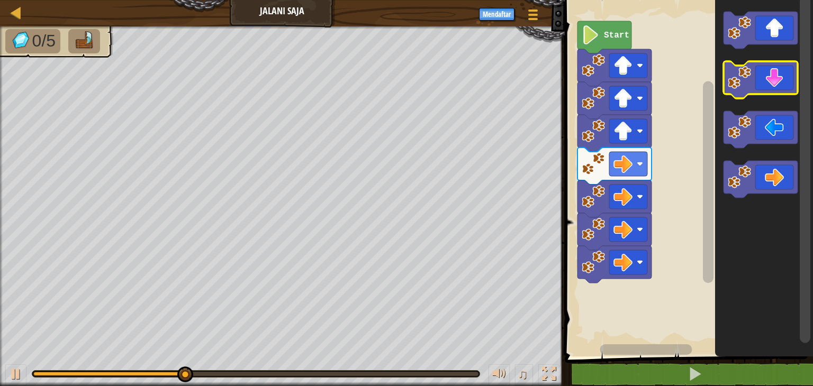
click at [745, 89] on icon "Ruang Kerja Blockly" at bounding box center [760, 79] width 74 height 37
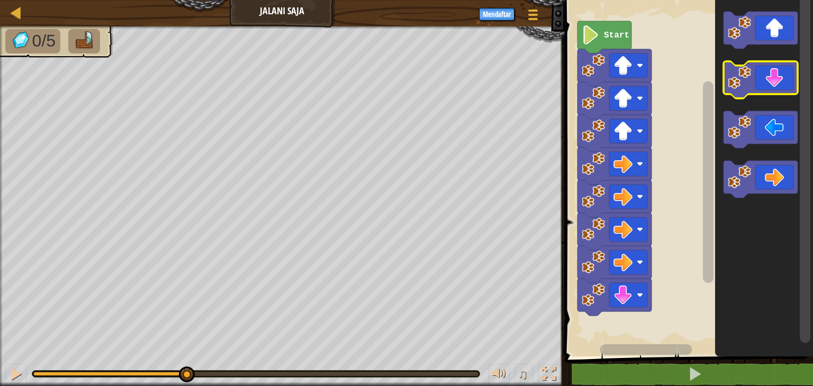
click at [745, 89] on icon "Ruang Kerja Blockly" at bounding box center [760, 79] width 74 height 37
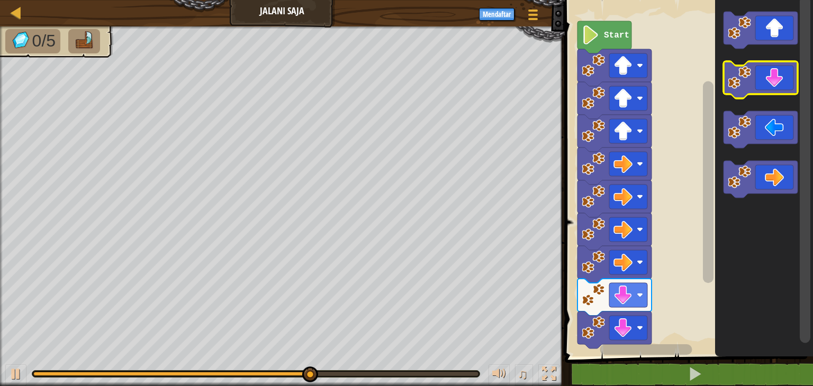
click at [752, 85] on icon "Ruang Kerja Blockly" at bounding box center [760, 79] width 74 height 37
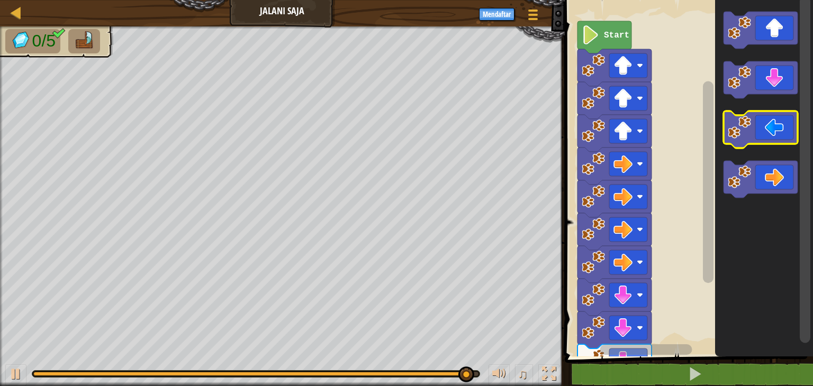
click at [749, 138] on image "Ruang Kerja Blockly" at bounding box center [739, 127] width 23 height 23
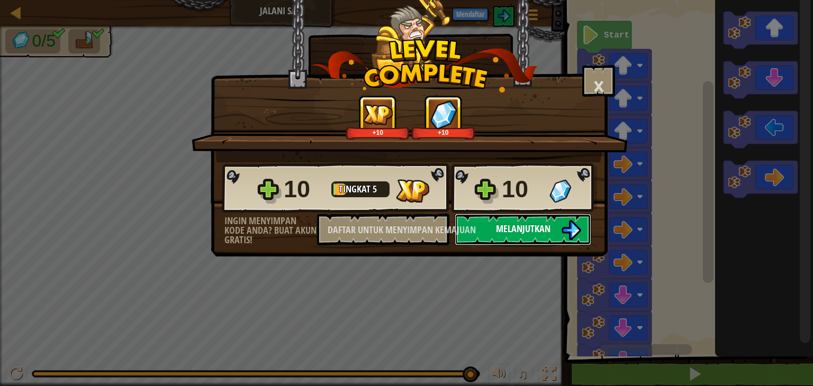
click at [537, 233] on font "Melanjutkan" at bounding box center [523, 228] width 54 height 13
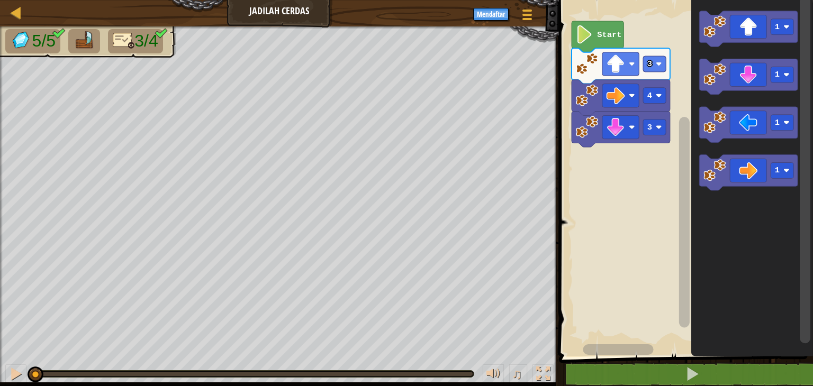
click at [611, 168] on rect "Ruang Kerja Blockly" at bounding box center [684, 176] width 257 height 362
click at [717, 188] on icon "Ruang Kerja Blockly" at bounding box center [748, 172] width 98 height 35
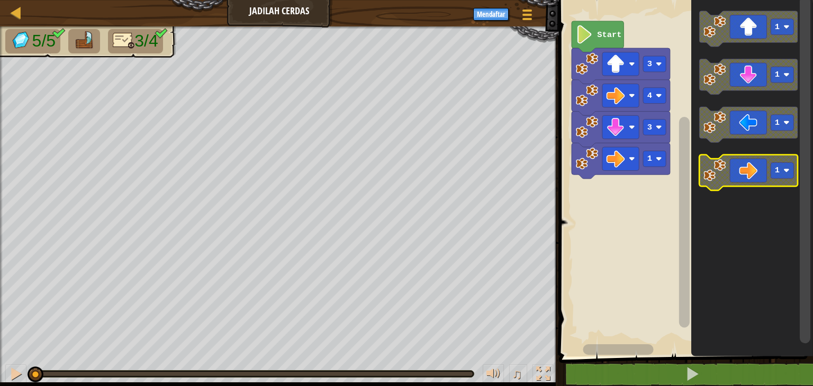
click at [717, 188] on icon "Ruang Kerja Blockly" at bounding box center [748, 172] width 98 height 35
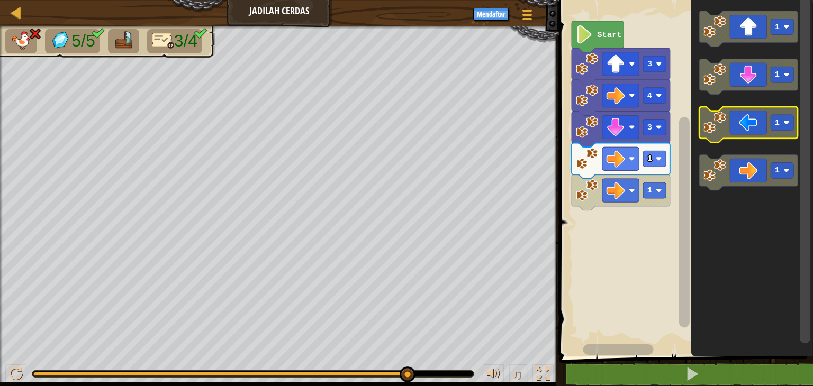
click at [715, 122] on image "Ruang Kerja Blockly" at bounding box center [714, 122] width 22 height 22
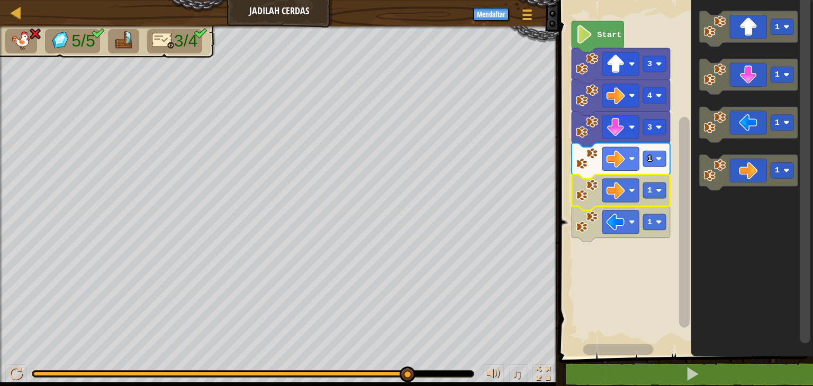
click at [595, 193] on image "Ruang Kerja Blockly" at bounding box center [587, 190] width 22 height 22
click at [613, 209] on icon "Ruang Kerja Blockly" at bounding box center [620, 223] width 98 height 35
click at [629, 189] on image "Ruang Kerja Blockly" at bounding box center [632, 190] width 6 height 6
click at [586, 211] on image "Ruang Kerja Blockly" at bounding box center [587, 222] width 22 height 22
click at [610, 199] on image "Ruang Kerja Blockly" at bounding box center [615, 190] width 19 height 19
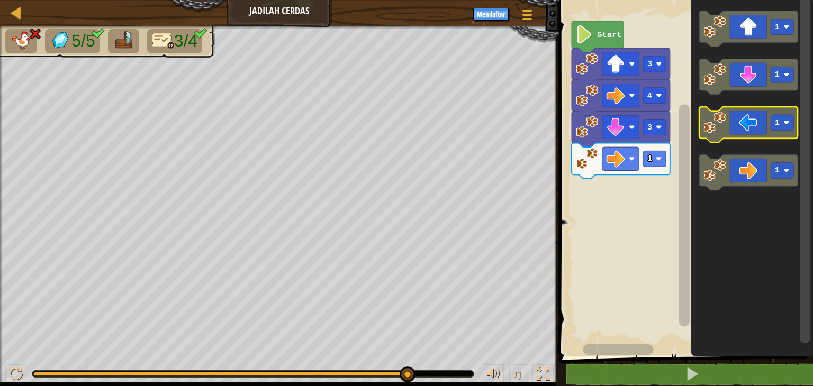
click at [757, 123] on icon "Ruang Kerja Blockly" at bounding box center [748, 124] width 98 height 35
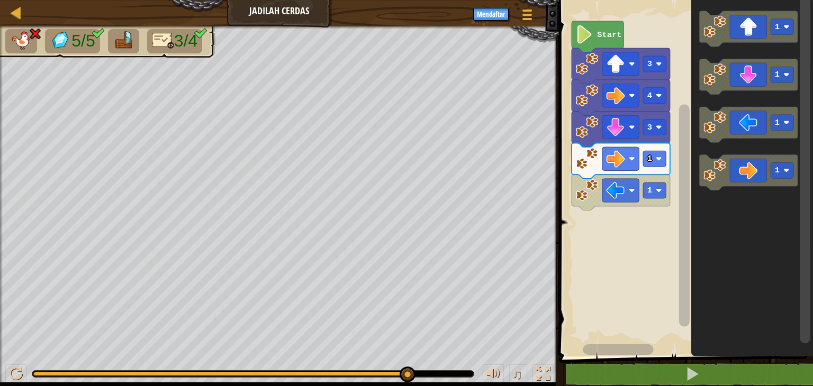
click at [635, 0] on html "Peta Jadilah Cerdas Menu Permainan Mendaftar 1 layanan layanan layanan layanan …" at bounding box center [406, 0] width 813 height 0
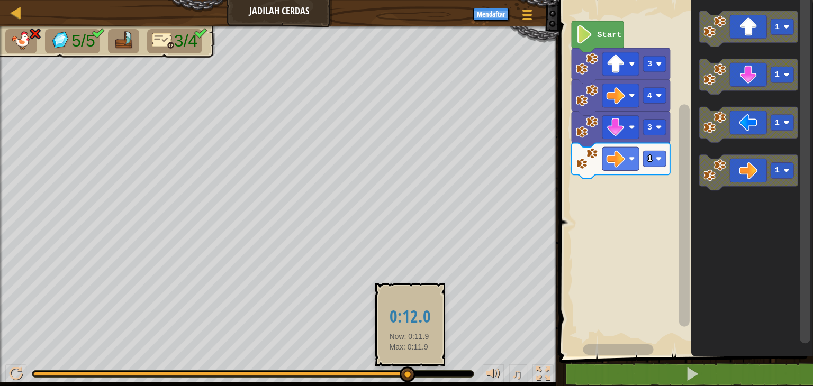
click at [407, 373] on div "5/5 3/4 ♫ Anak Serigala" at bounding box center [406, 206] width 813 height 360
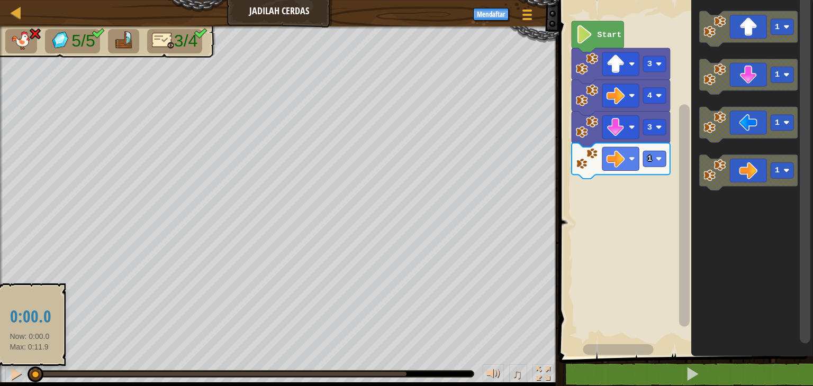
drag, startPoint x: 407, startPoint y: 373, endPoint x: 26, endPoint y: 381, distance: 381.0
click at [26, 381] on div "♫" at bounding box center [279, 372] width 559 height 32
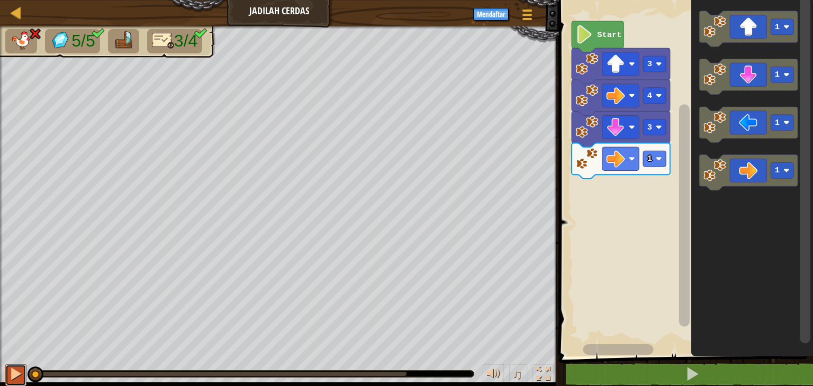
click at [19, 377] on div at bounding box center [16, 374] width 14 height 14
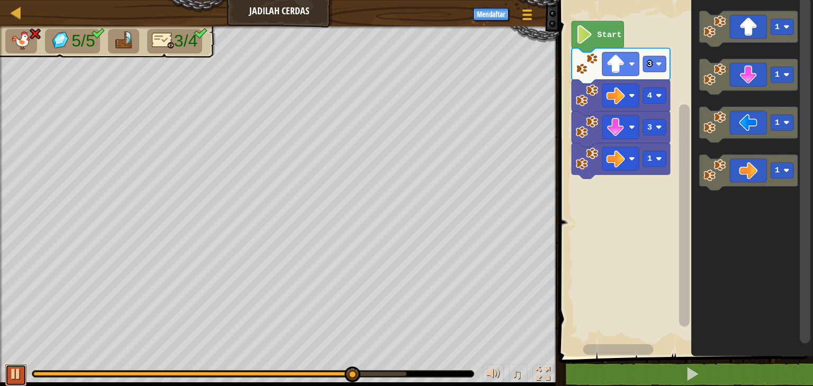
click at [19, 377] on div at bounding box center [16, 374] width 14 height 14
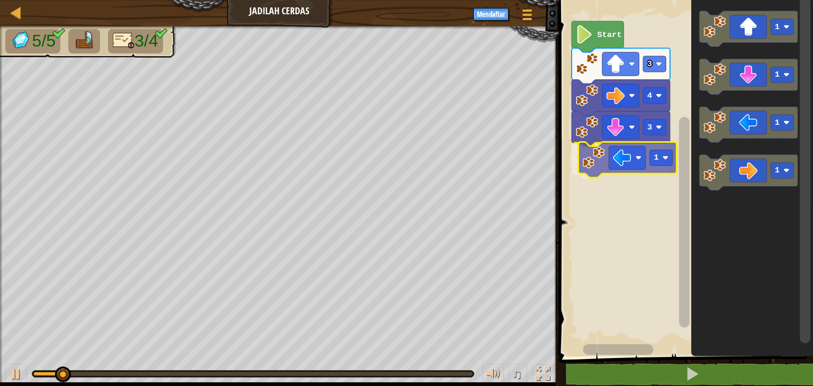
click at [595, 168] on div "Start 3 4 3 1 1 1 1 1 1" at bounding box center [684, 176] width 257 height 362
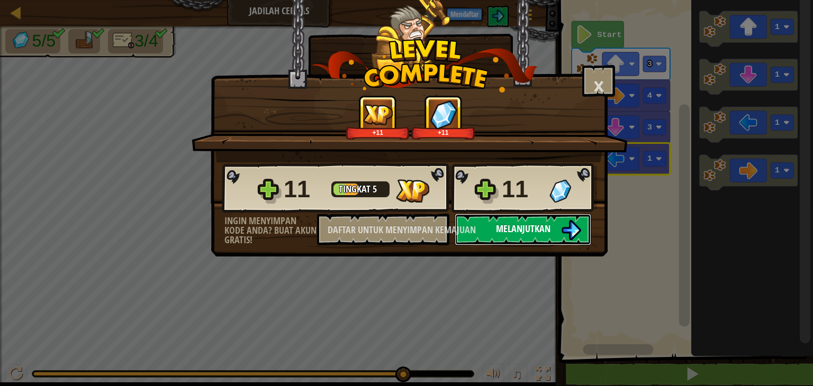
click at [502, 243] on button "Melanjutkan" at bounding box center [523, 230] width 137 height 32
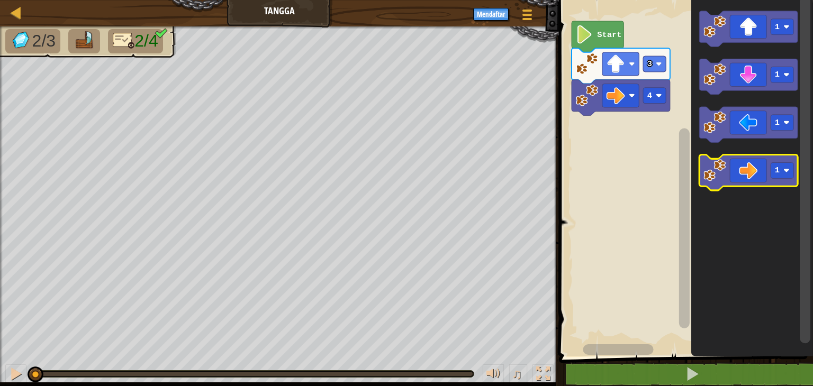
click at [735, 179] on icon "Ruang Kerja Blockly" at bounding box center [748, 172] width 98 height 35
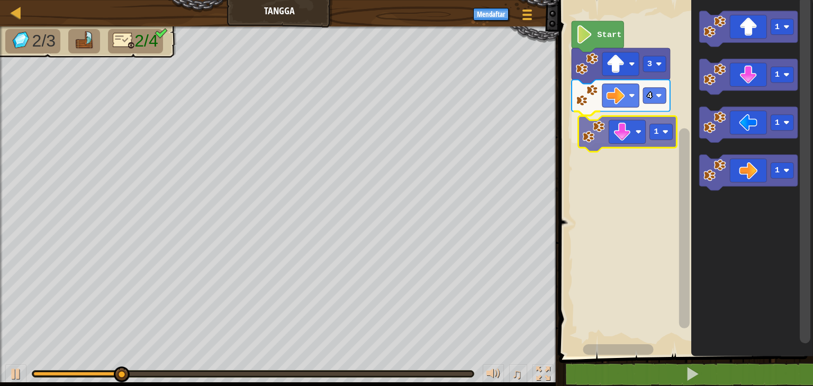
click at [610, 140] on div "Start 3 4 1 1 1 1 1 1" at bounding box center [684, 176] width 257 height 362
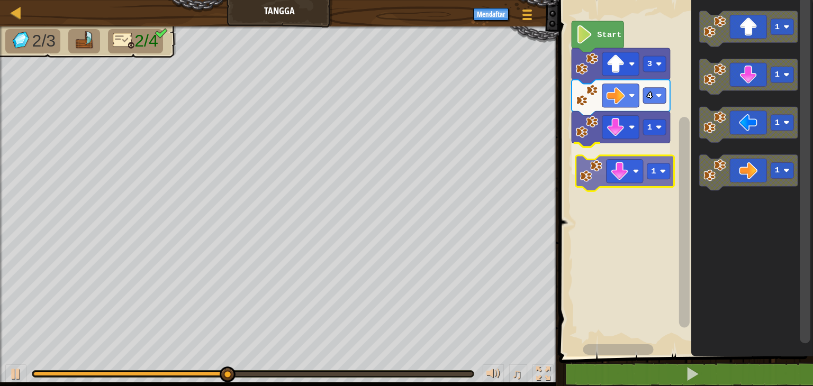
click at [580, 174] on div "Start 3 4 1 1 1 1 1 1 1" at bounding box center [684, 176] width 257 height 362
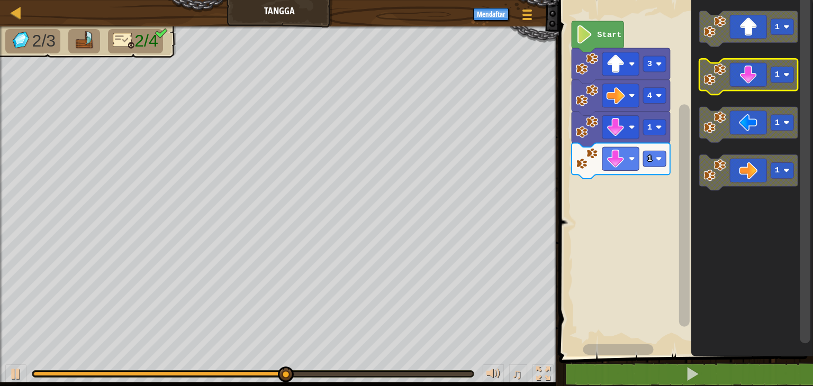
click at [725, 83] on image "Ruang Kerja Blockly" at bounding box center [714, 74] width 22 height 22
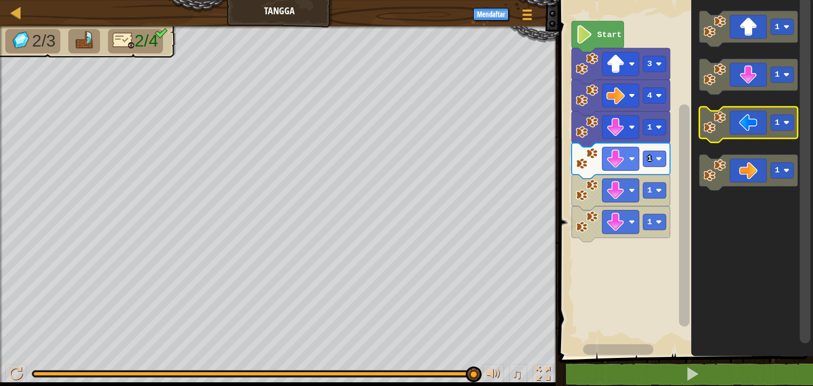
click at [729, 134] on icon "Ruang Kerja Blockly" at bounding box center [748, 124] width 98 height 35
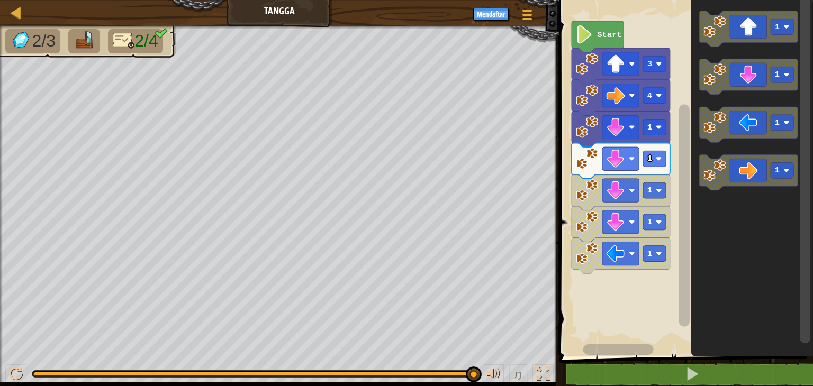
click at [464, 376] on div at bounding box center [252, 374] width 441 height 6
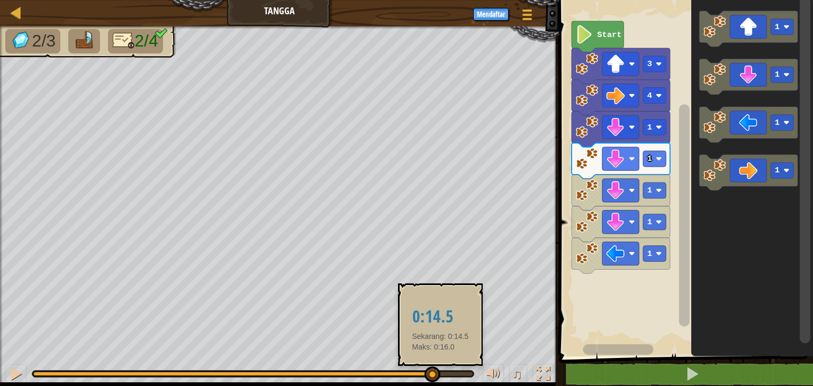
click at [431, 375] on div at bounding box center [232, 374] width 398 height 4
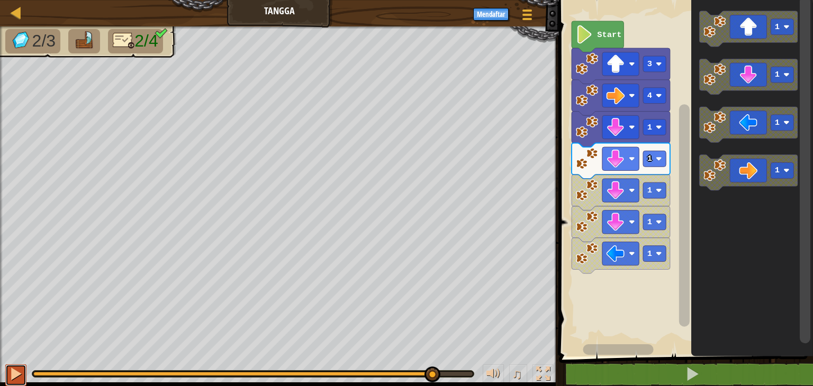
click at [15, 372] on div at bounding box center [16, 374] width 14 height 14
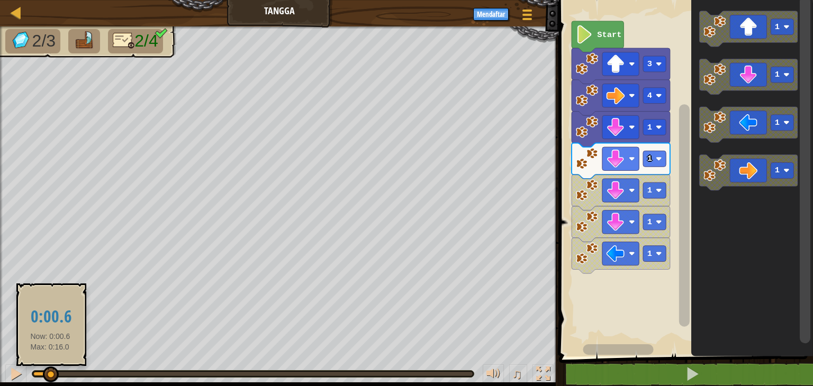
click at [50, 373] on div at bounding box center [41, 374] width 16 height 4
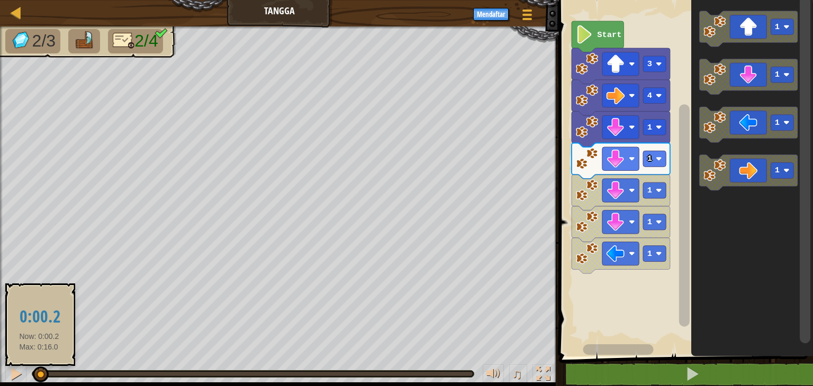
click at [39, 372] on div at bounding box center [36, 374] width 6 height 4
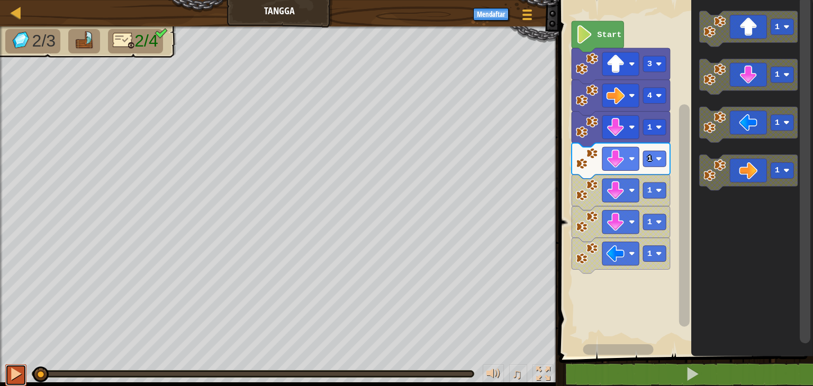
click at [14, 372] on div at bounding box center [16, 374] width 14 height 14
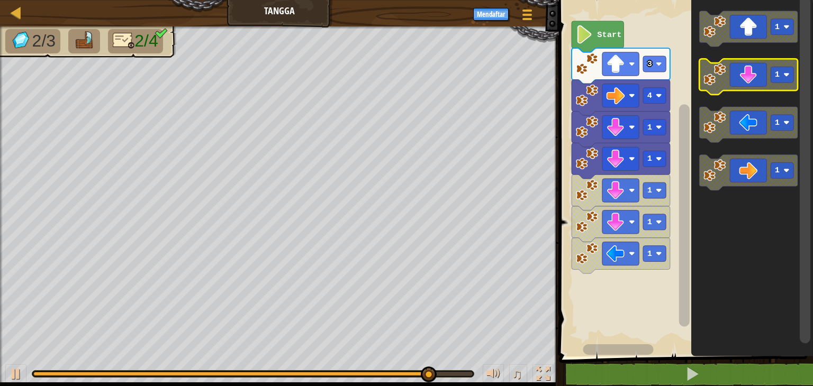
click at [743, 78] on icon "Ruang Kerja Blockly" at bounding box center [748, 76] width 98 height 35
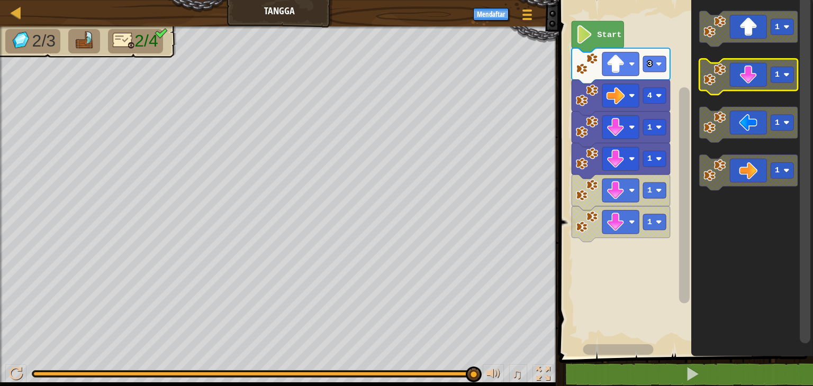
click at [725, 70] on image "Ruang Kerja Blockly" at bounding box center [714, 74] width 22 height 22
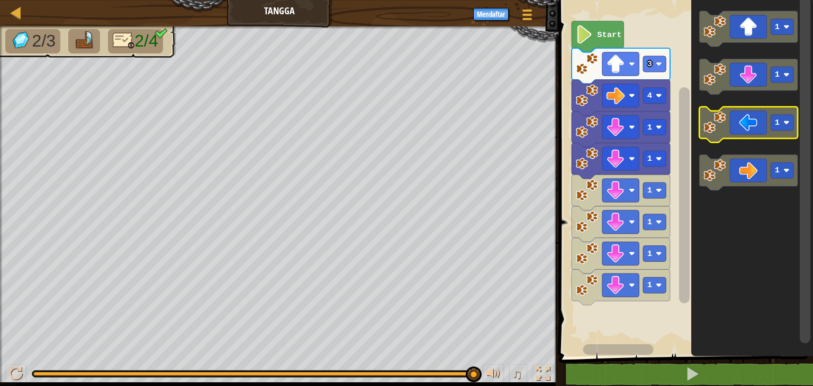
click at [750, 132] on icon "Ruang Kerja Blockly" at bounding box center [748, 124] width 98 height 35
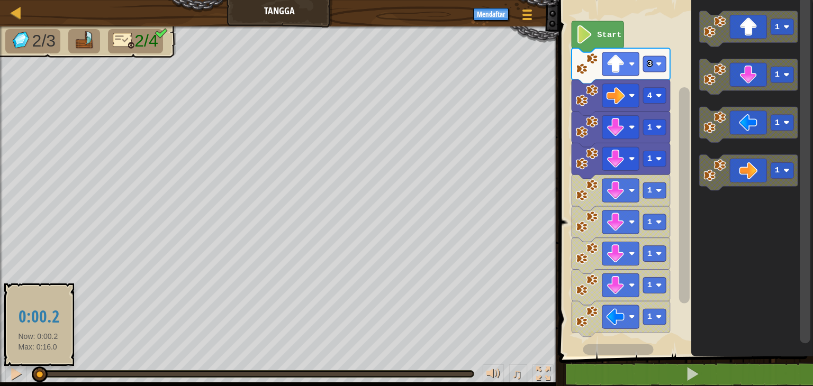
click at [38, 374] on div at bounding box center [35, 374] width 5 height 4
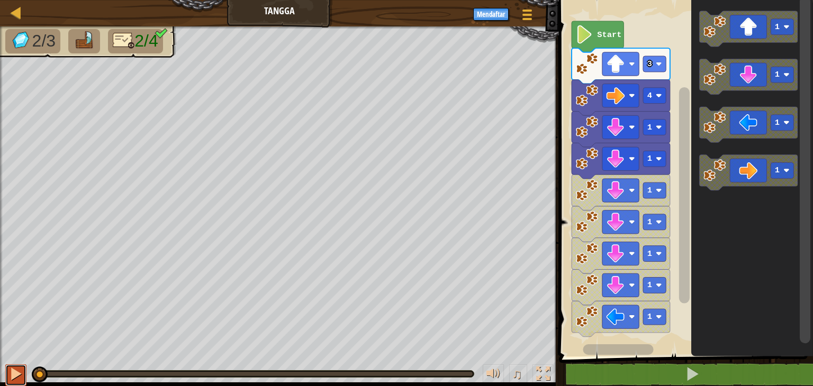
drag, startPoint x: 15, startPoint y: 366, endPoint x: 8, endPoint y: 369, distance: 7.4
click at [8, 369] on button at bounding box center [15, 376] width 21 height 22
click at [19, 372] on div at bounding box center [16, 374] width 14 height 14
